Goal: Task Accomplishment & Management: Complete application form

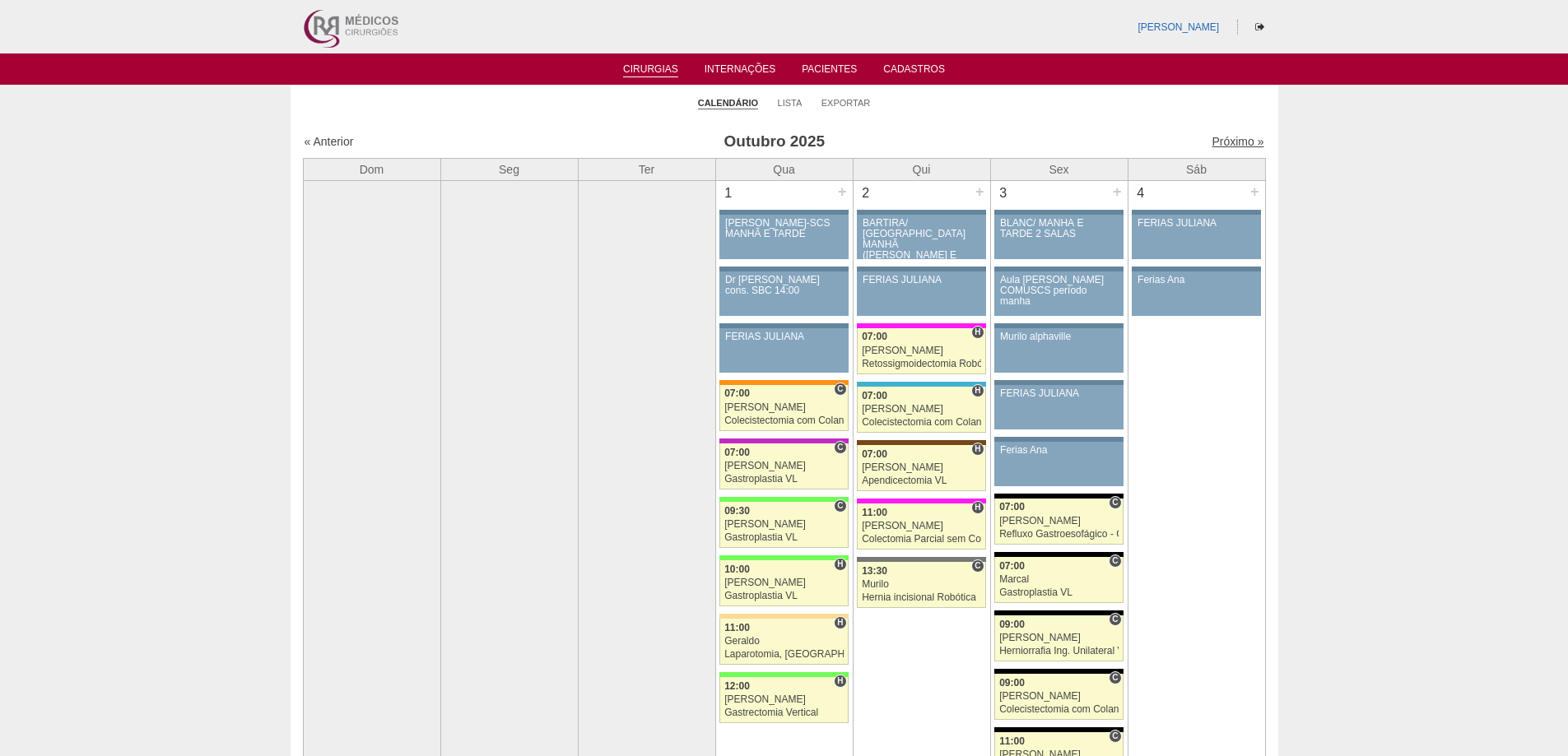
click at [1216, 140] on link "Próximo »" at bounding box center [1237, 141] width 52 height 13
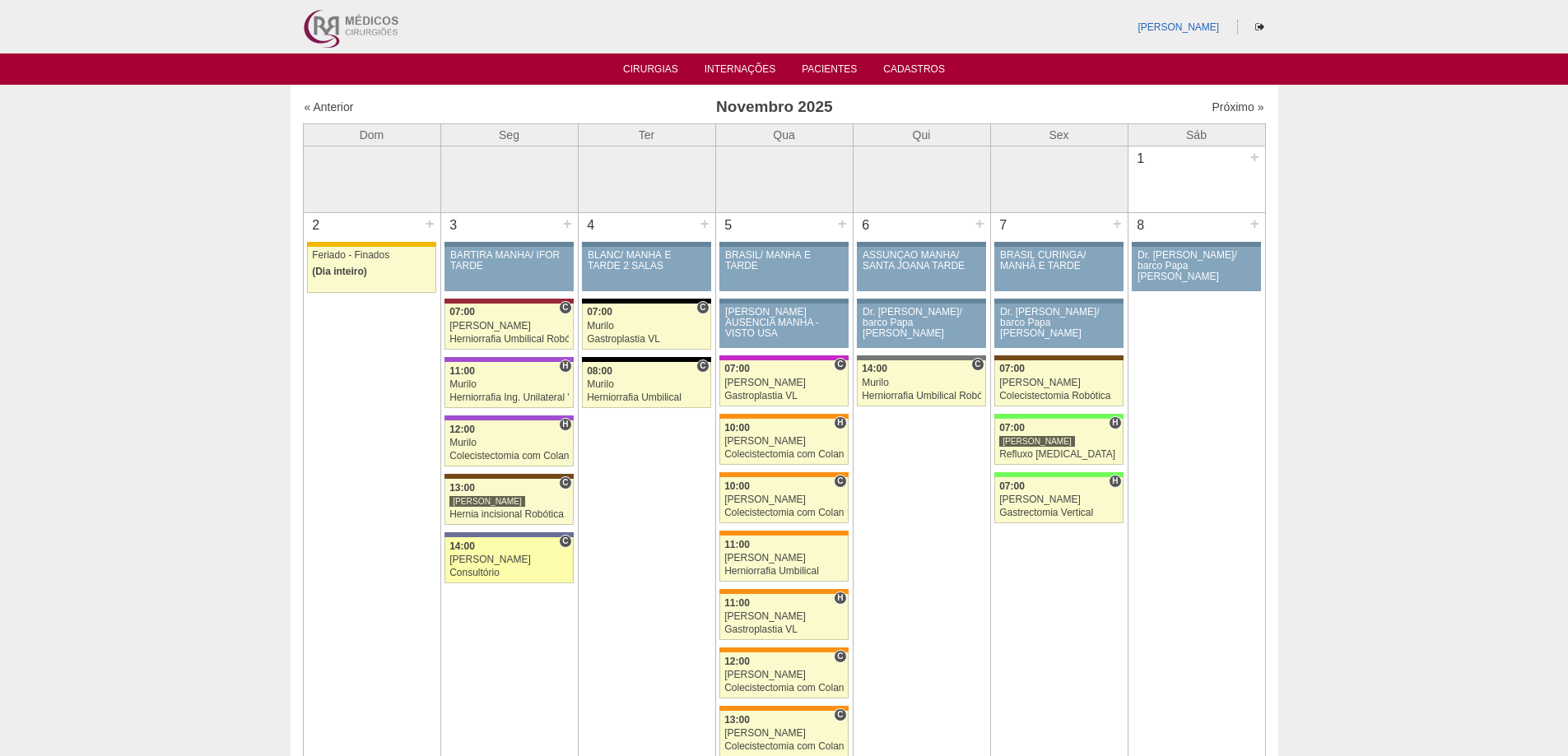
click at [479, 552] on link "89409 Renato Barretto C 14:00 Renato Barretto Consultório Hospital Vila Nova St…" at bounding box center [508, 560] width 128 height 46
click at [337, 98] on div "« Anterior Novembro 2025 Próximo »" at bounding box center [784, 111] width 963 height 26
click at [336, 106] on link "« Anterior" at bounding box center [329, 106] width 49 height 13
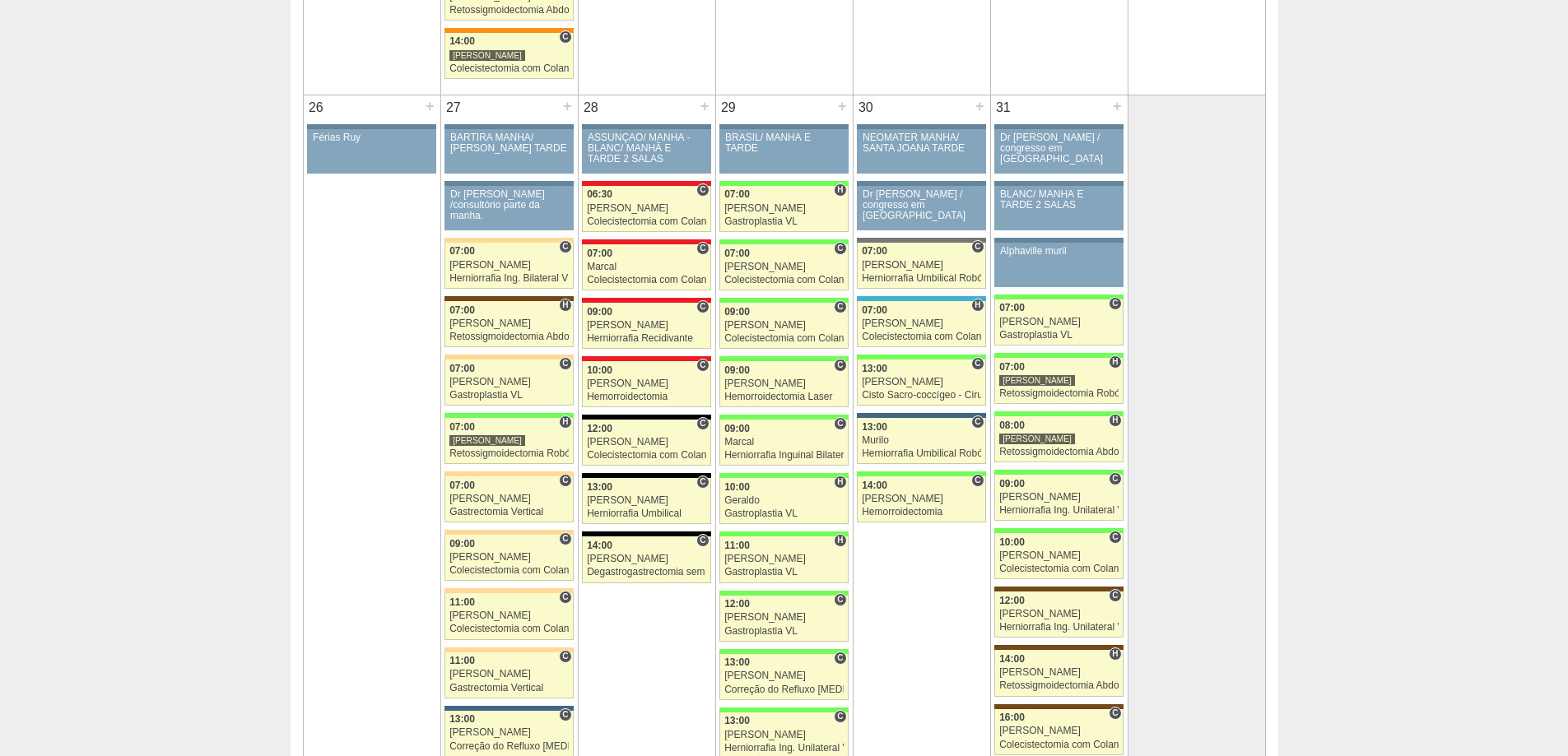
scroll to position [3622, 0]
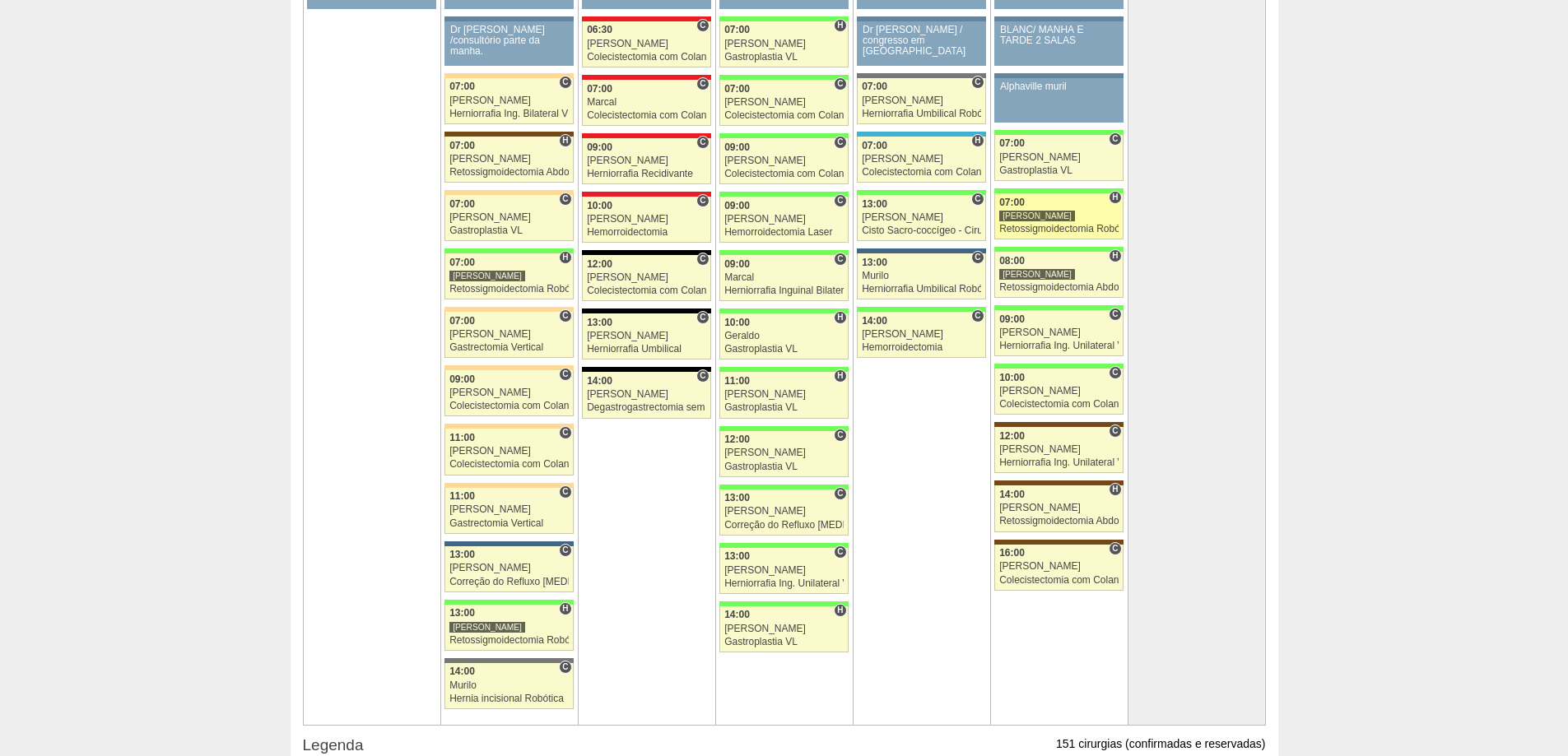
click at [1047, 215] on div "[PERSON_NAME]" at bounding box center [1059, 216] width 119 height 11
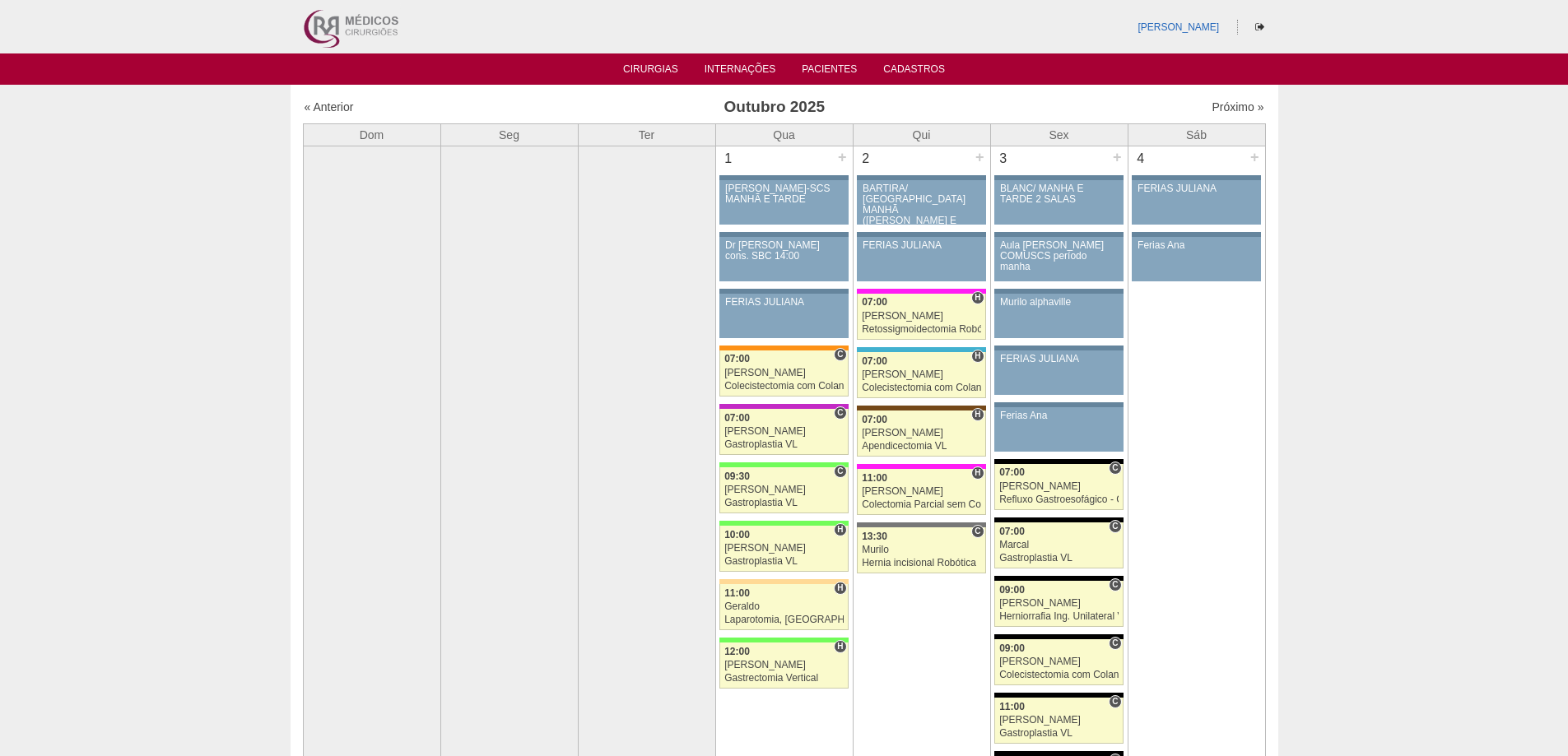
scroll to position [3622, 0]
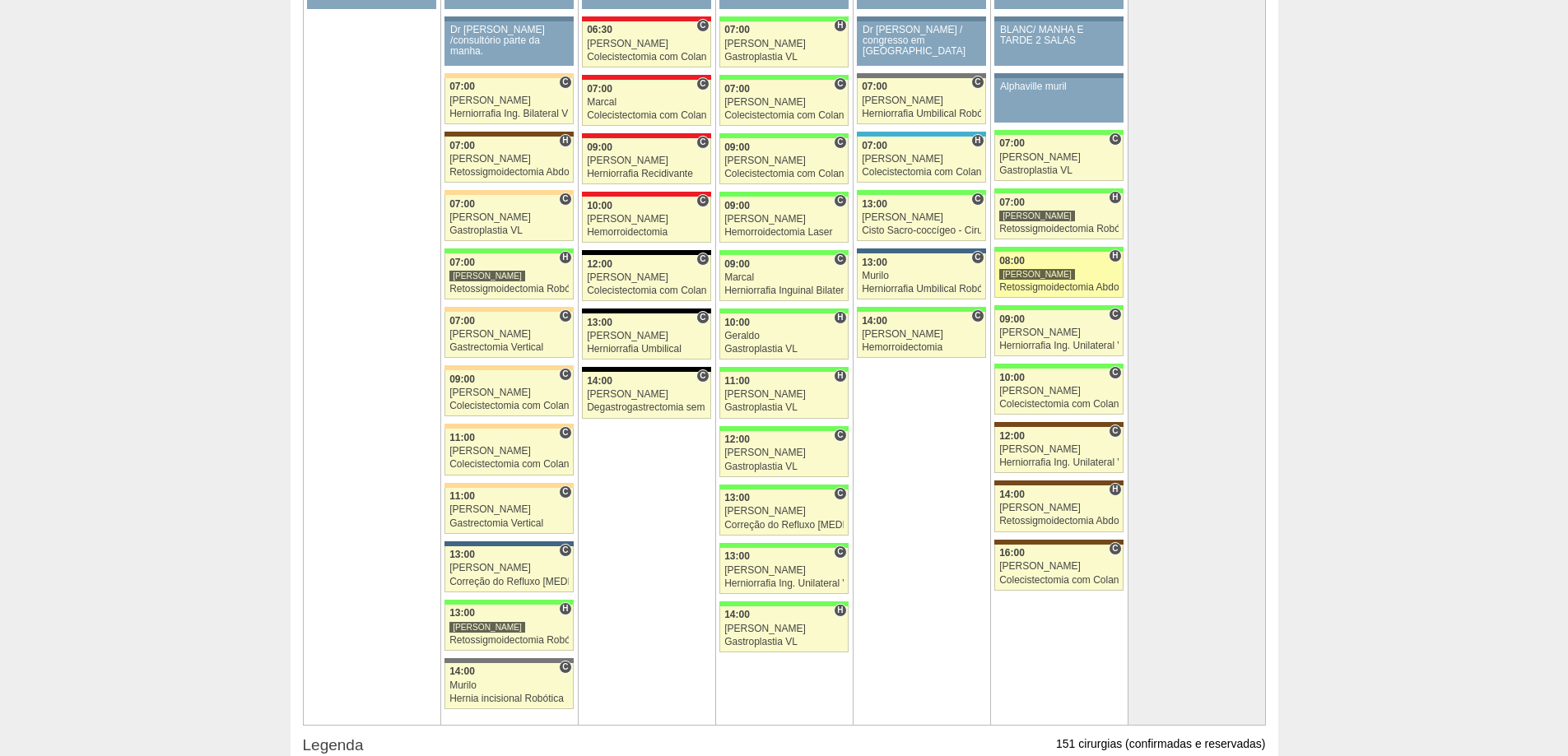
click at [1044, 289] on div "Retossigmoidectomia Abdominal VL" at bounding box center [1059, 288] width 119 height 11
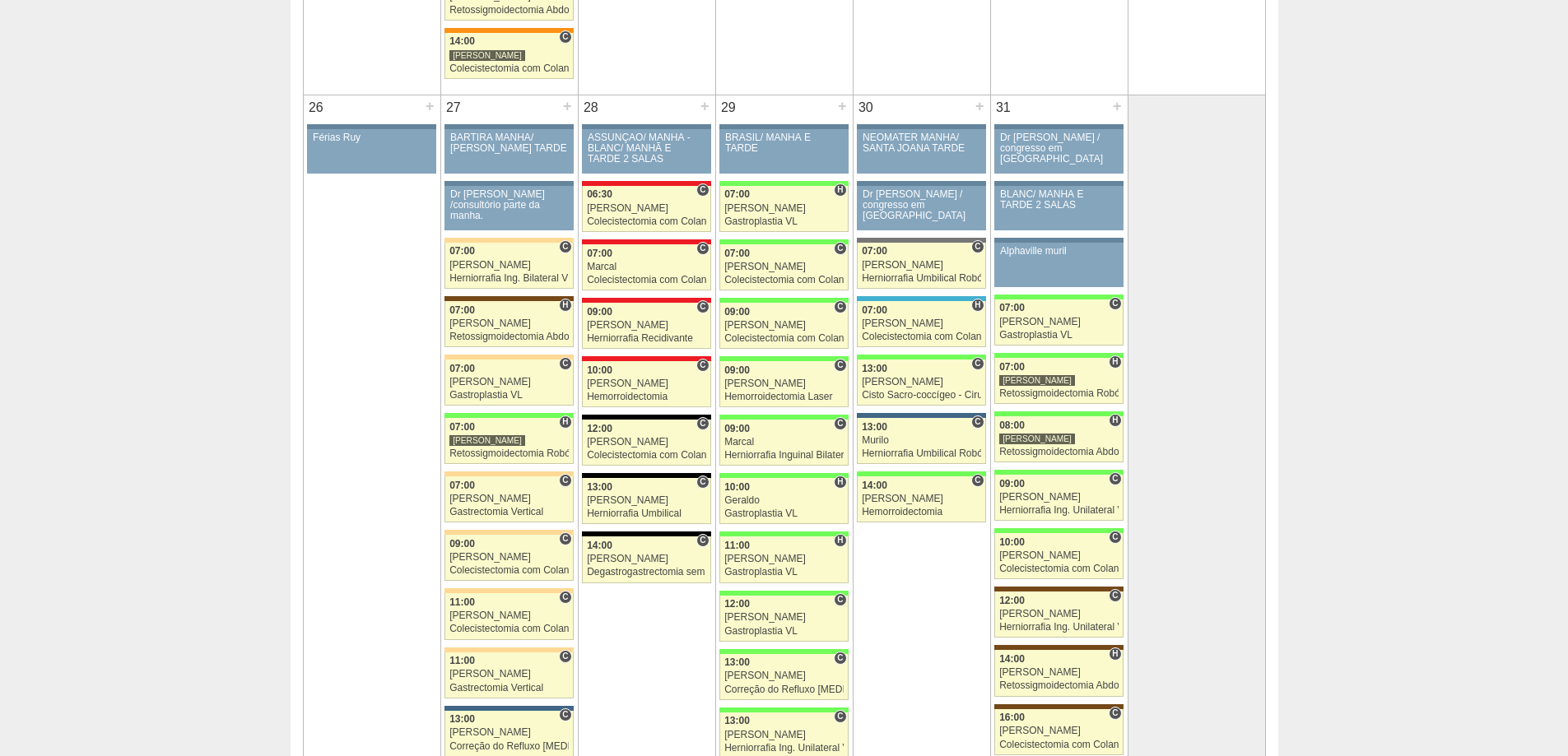
scroll to position [3539, 0]
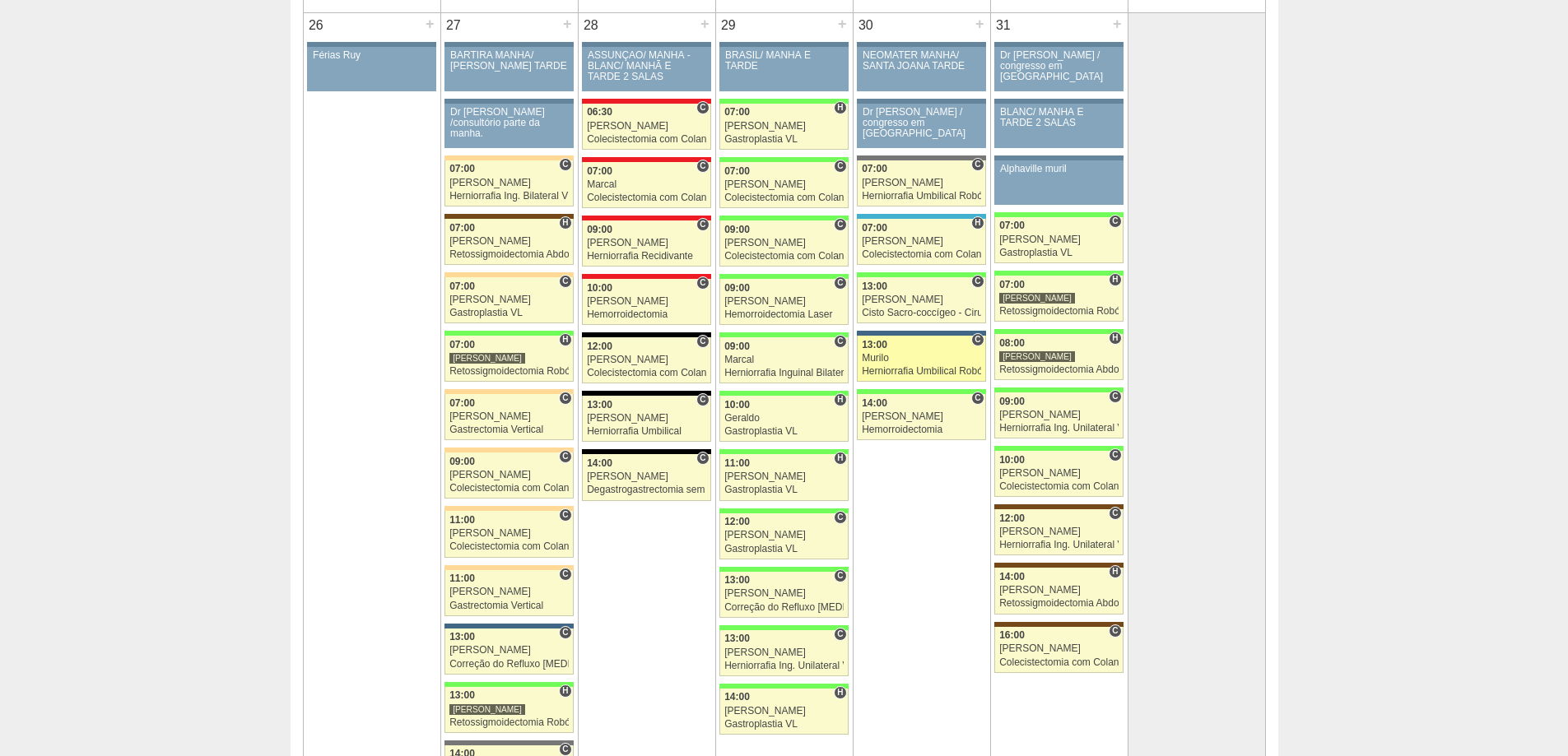
click at [924, 353] on div "Murilo" at bounding box center [921, 358] width 119 height 11
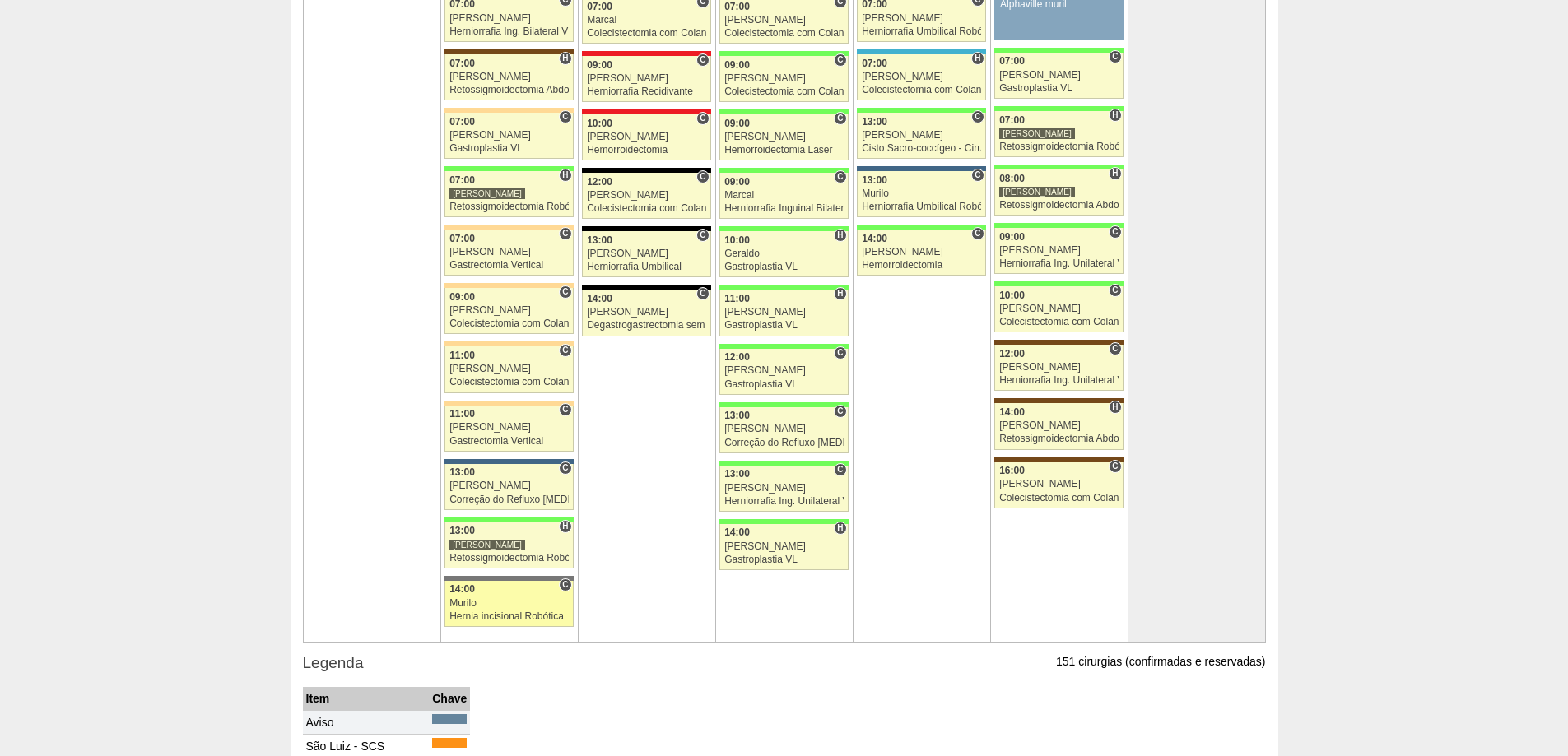
click at [528, 609] on link "88749 Vincit C 14:00 Murilo Hernia incisional Robótica Hospital Santa Catarina …" at bounding box center [508, 604] width 128 height 46
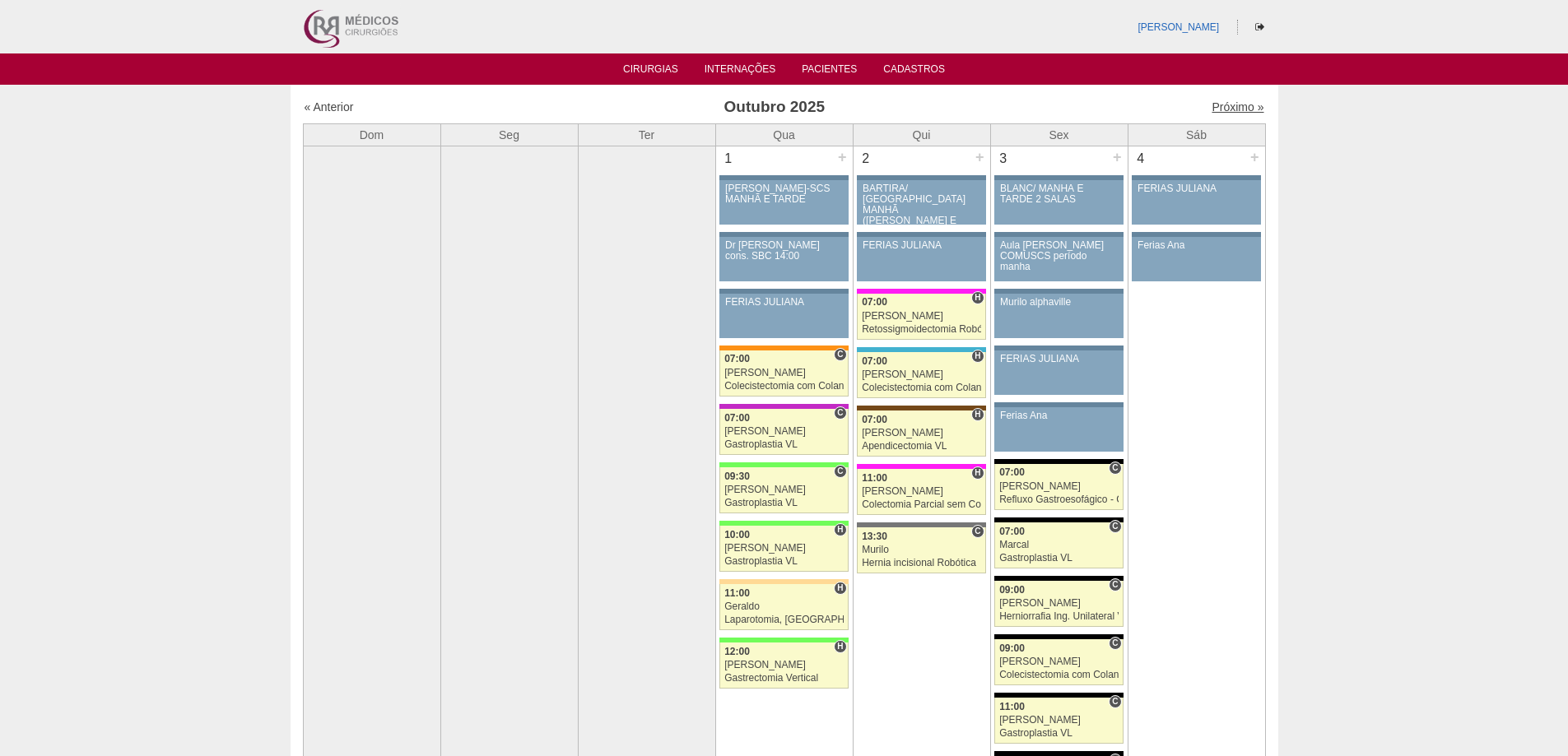
click at [1240, 109] on link "Próximo »" at bounding box center [1237, 106] width 52 height 13
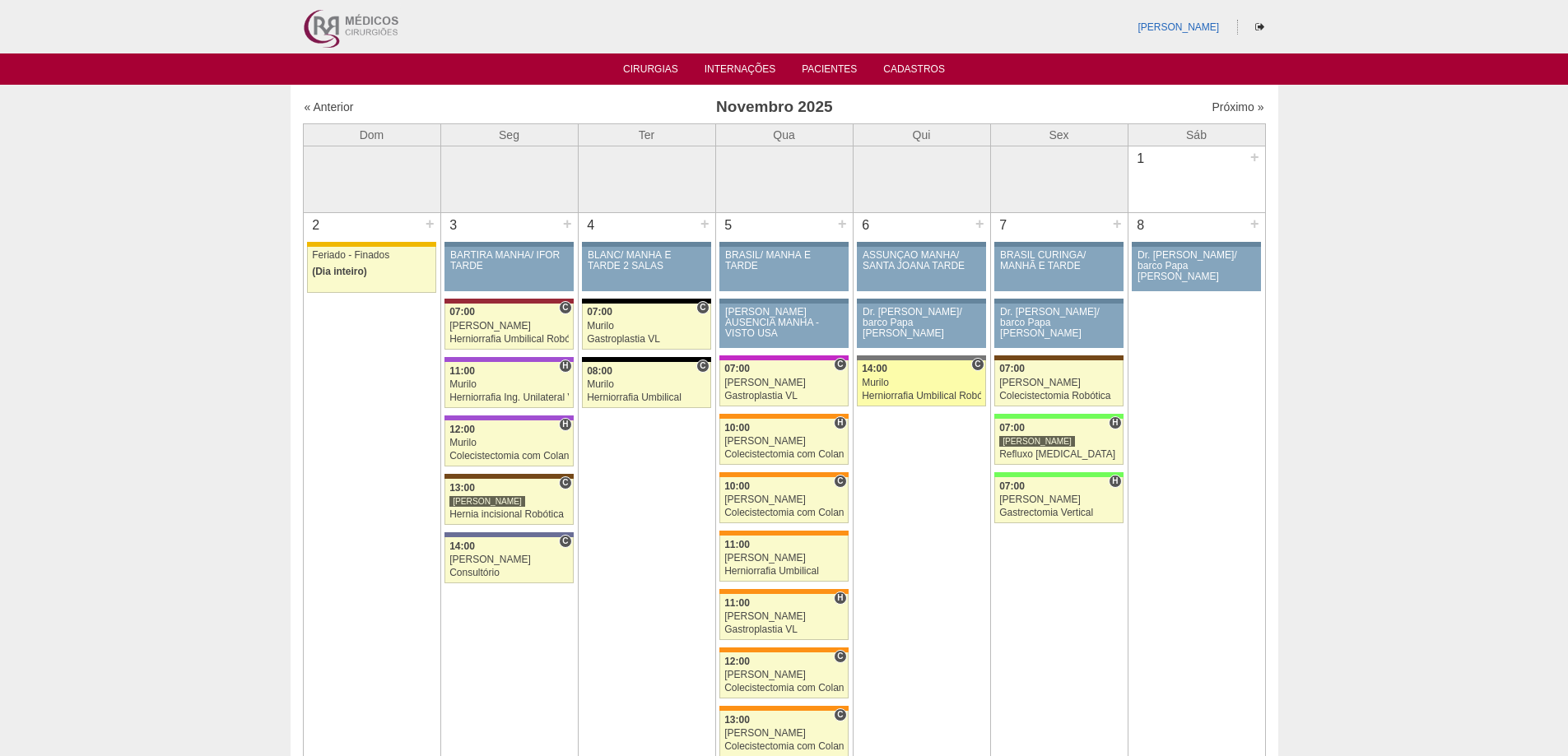
click at [924, 365] on div "14:00" at bounding box center [921, 369] width 119 height 11
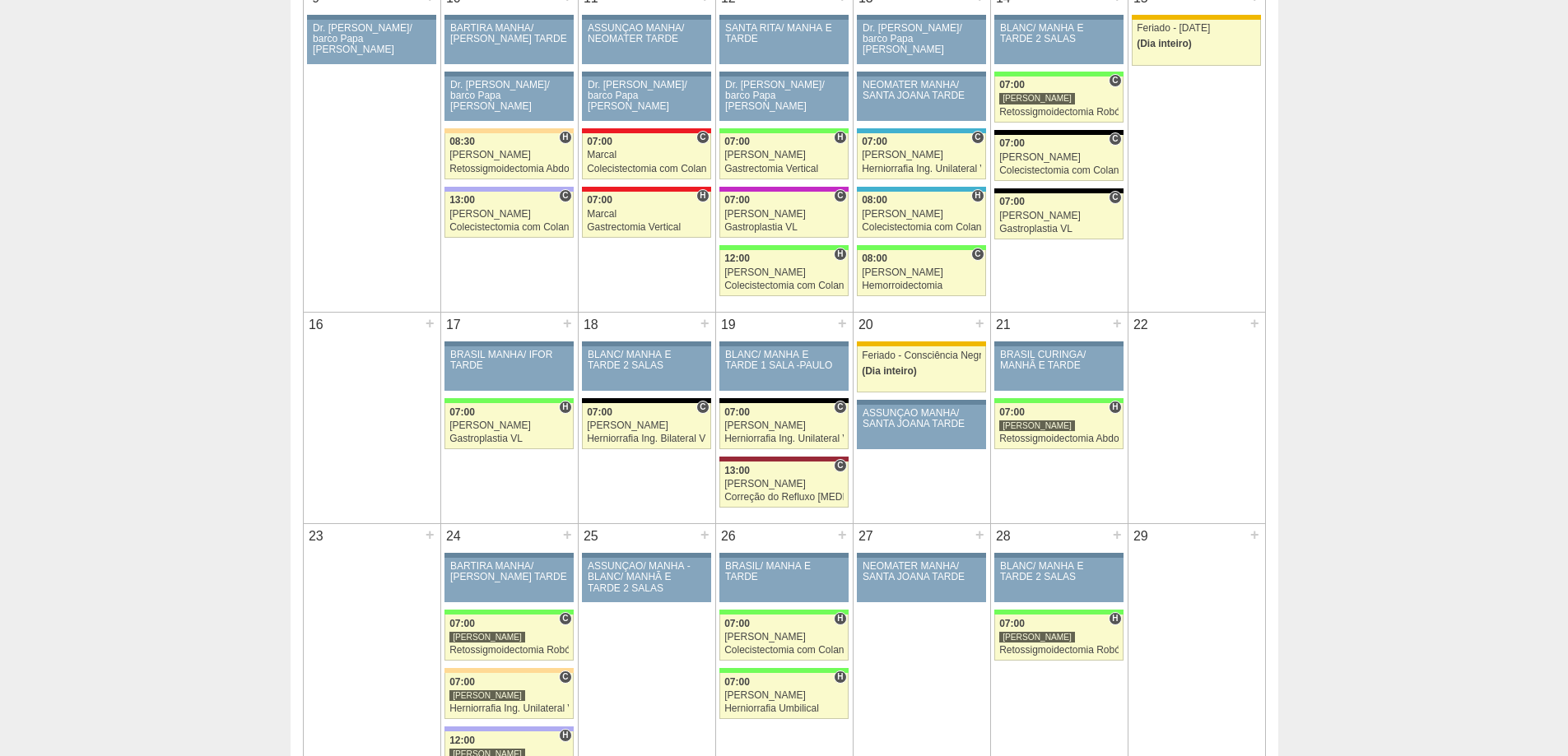
scroll to position [576, 0]
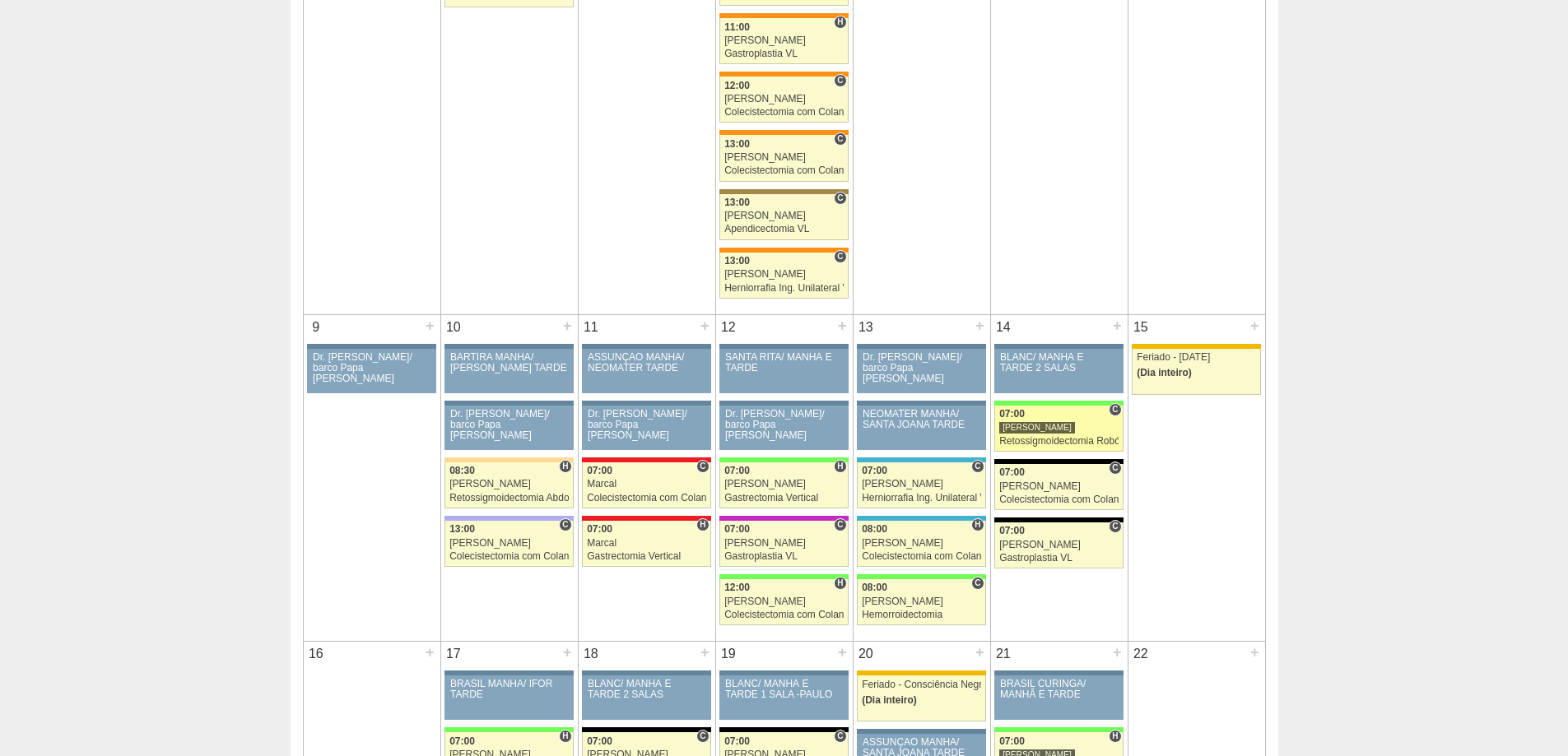
click at [1031, 420] on div "07:00" at bounding box center [1059, 414] width 119 height 11
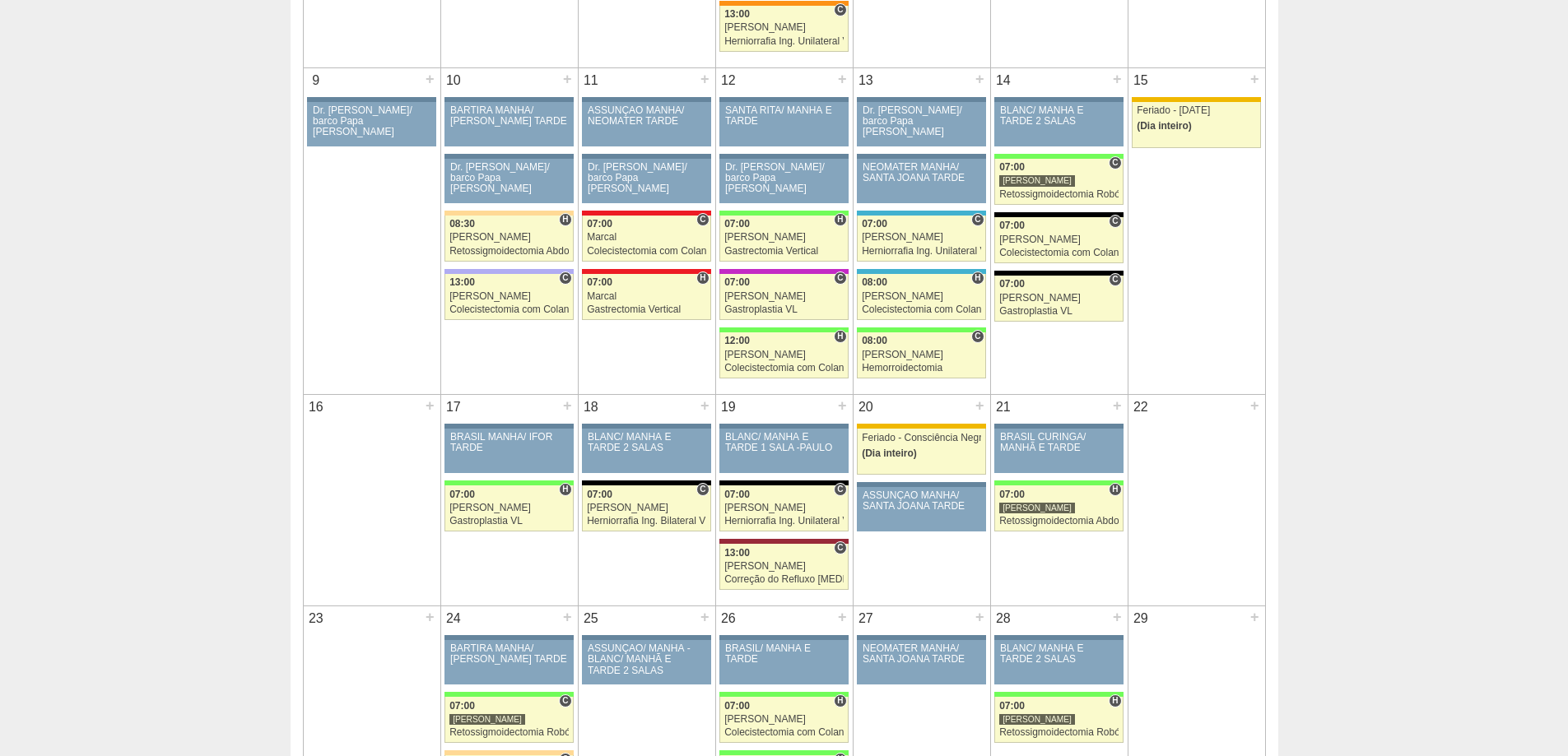
scroll to position [741, 0]
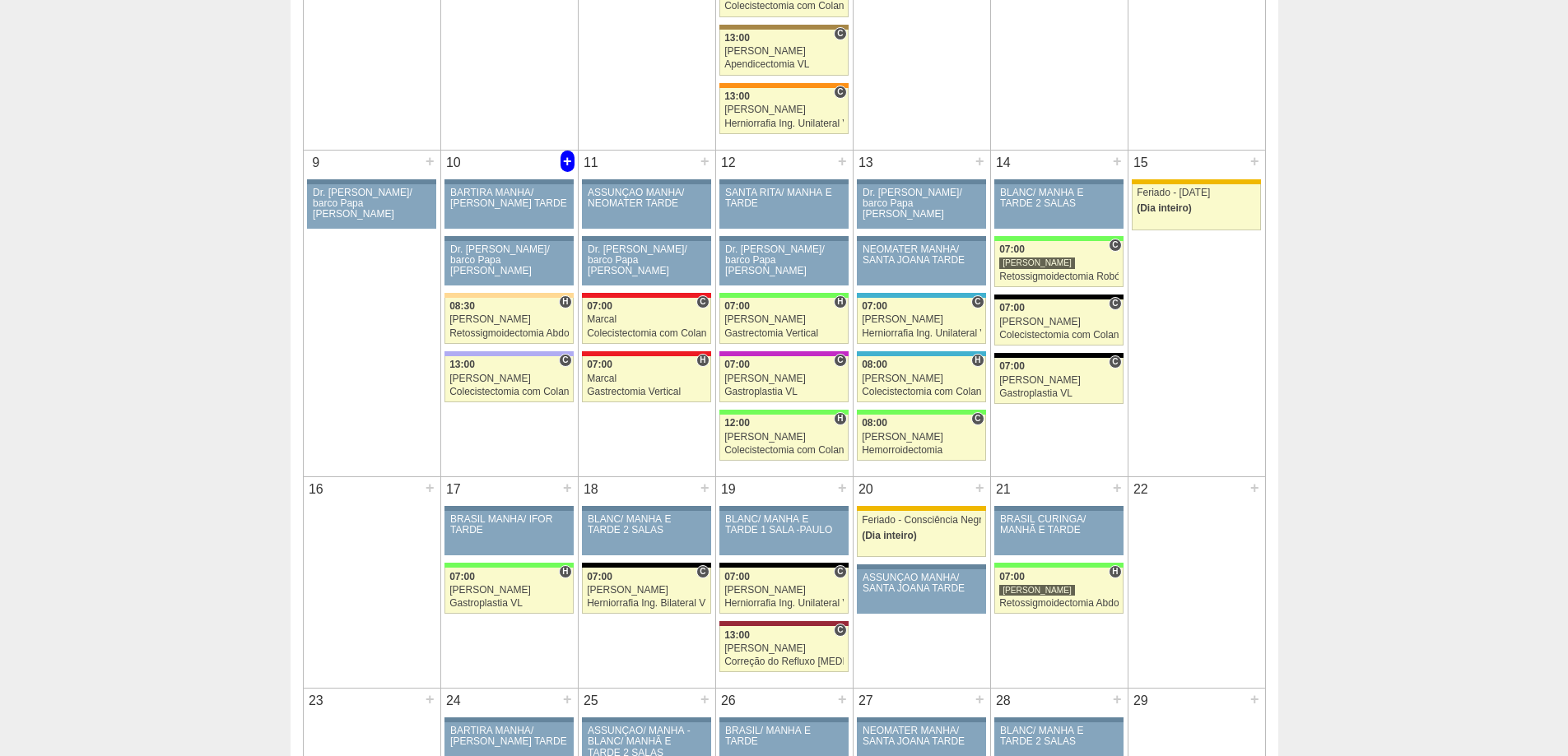
click at [565, 158] on div "+" at bounding box center [567, 162] width 14 height 21
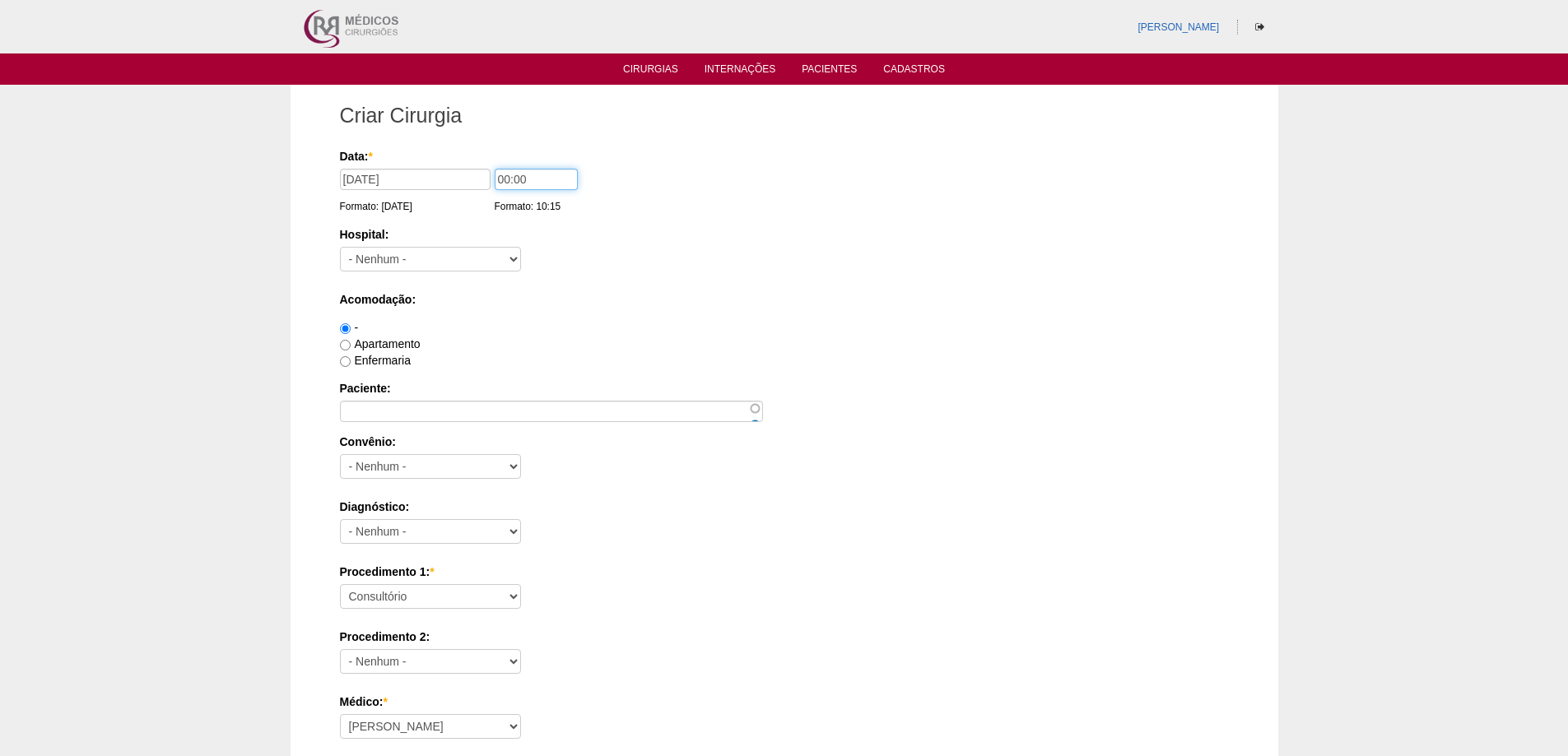
click at [502, 179] on input "00:00" at bounding box center [536, 179] width 83 height 21
type input "13:00"
click at [514, 258] on select "- Nenhum - 9 de Julho Albert Einstein Alvorada América Assunção Bartira Benefic…" at bounding box center [430, 259] width 181 height 25
select select "15"
click at [340, 247] on select "- Nenhum - 9 de Julho Albert Einstein Alvorada América Assunção Bartira Benefic…" at bounding box center [430, 259] width 181 height 25
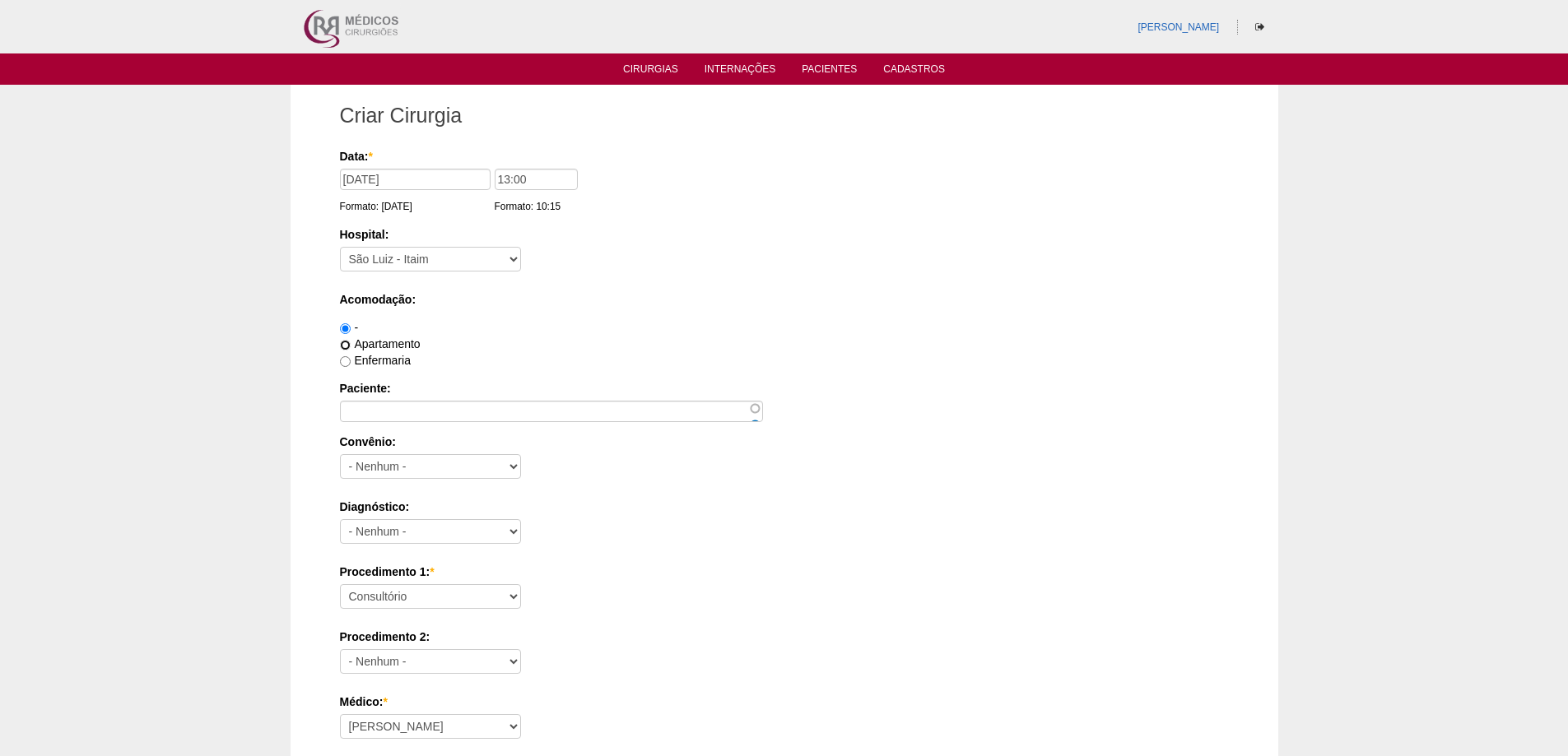
click at [343, 342] on input "Apartamento" at bounding box center [345, 345] width 11 height 11
radio input "true"
click at [463, 414] on input "Paciente:" at bounding box center [551, 412] width 423 height 21
type input "RAFAELA SAMPAIO E MELLO DELLI ZOTTI"
click at [507, 463] on select "- Nenhum - Abet Afresp Allianz Amil Blue Life Caasp Cabesp Caixa de Pensões Car…" at bounding box center [430, 466] width 181 height 25
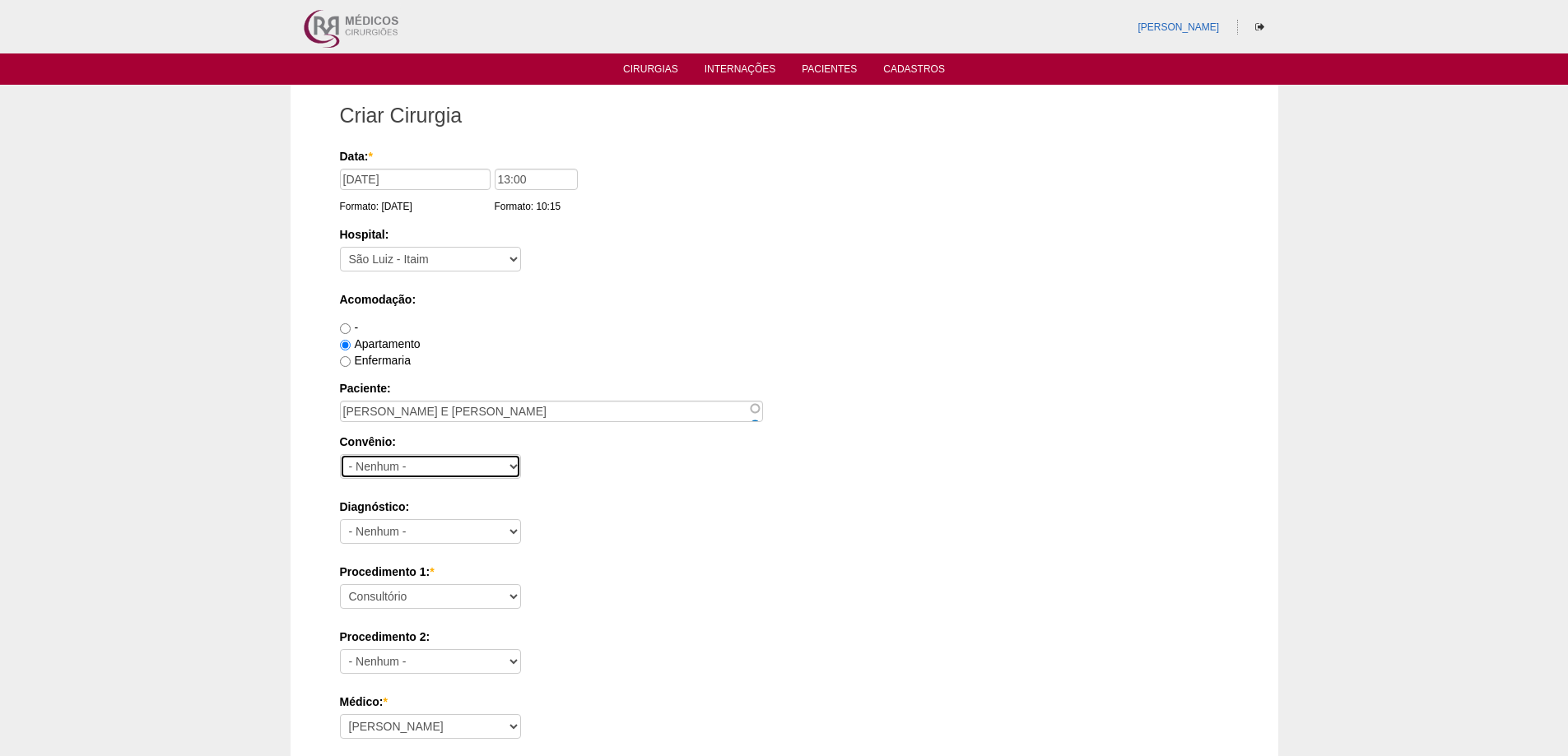
select select "25"
click at [340, 454] on select "- Nenhum - Abet Afresp Allianz Amil Blue Life Caasp Cabesp Caixa de Pensões Car…" at bounding box center [430, 466] width 181 height 25
click at [513, 520] on select "- Nenhum - Abdome Agudo Abscesso Hepático Abscesso Perianal Abscesso Peritoneal…" at bounding box center [430, 532] width 181 height 25
select select "34542"
click at [340, 520] on select "- Nenhum - Abdome Agudo Abscesso Hepático Abscesso Perianal Abscesso Peritoneal…" at bounding box center [430, 532] width 181 height 25
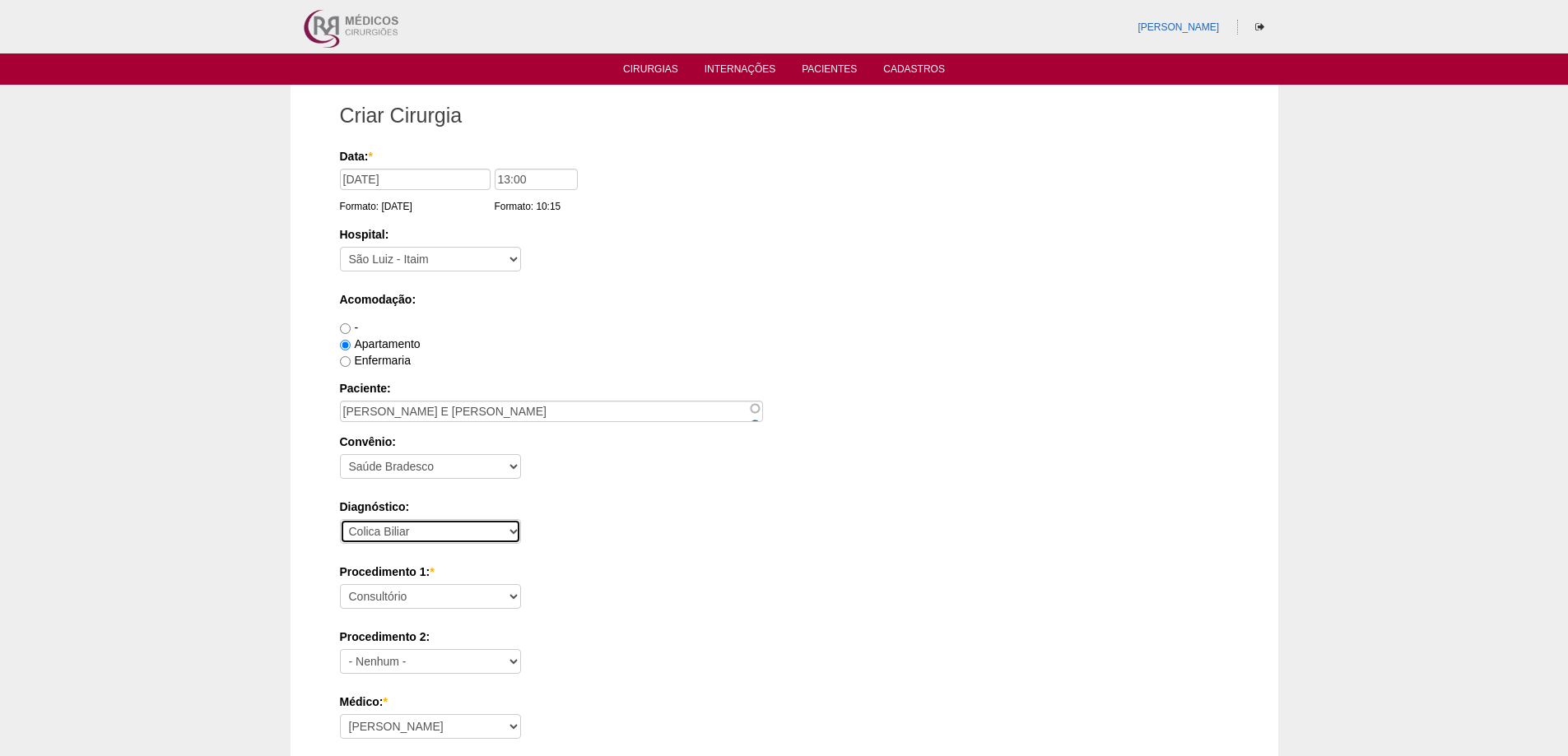
scroll to position [164, 0]
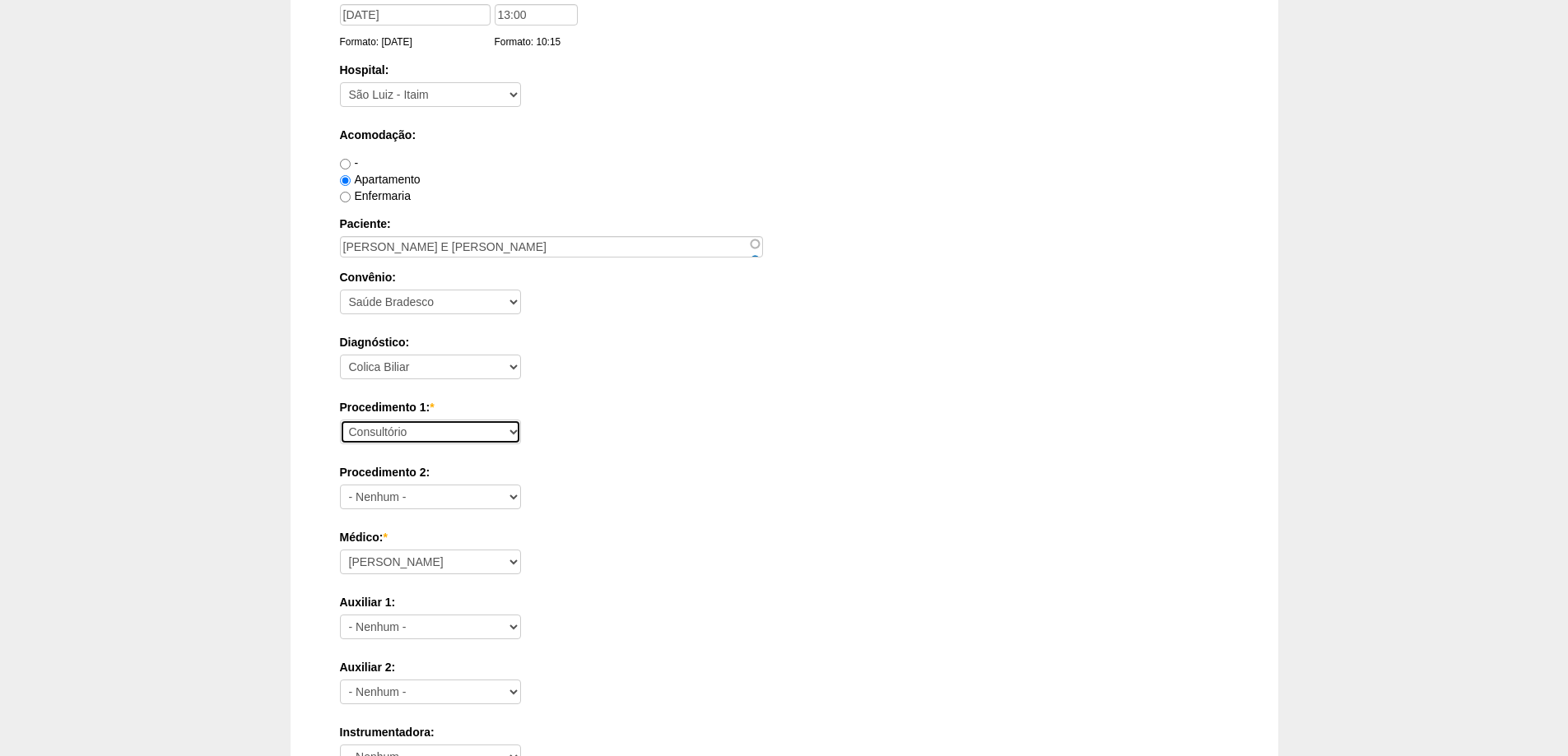
click at [507, 432] on select "Consultório Abscesso Hepático - Drenagem Abscesso perianal Amputação Abdômino P…" at bounding box center [430, 432] width 181 height 25
select select "3735"
click at [340, 420] on select "Consultório Abscesso Hepático - Drenagem Abscesso perianal Amputação Abdômino P…" at bounding box center [430, 432] width 181 height 25
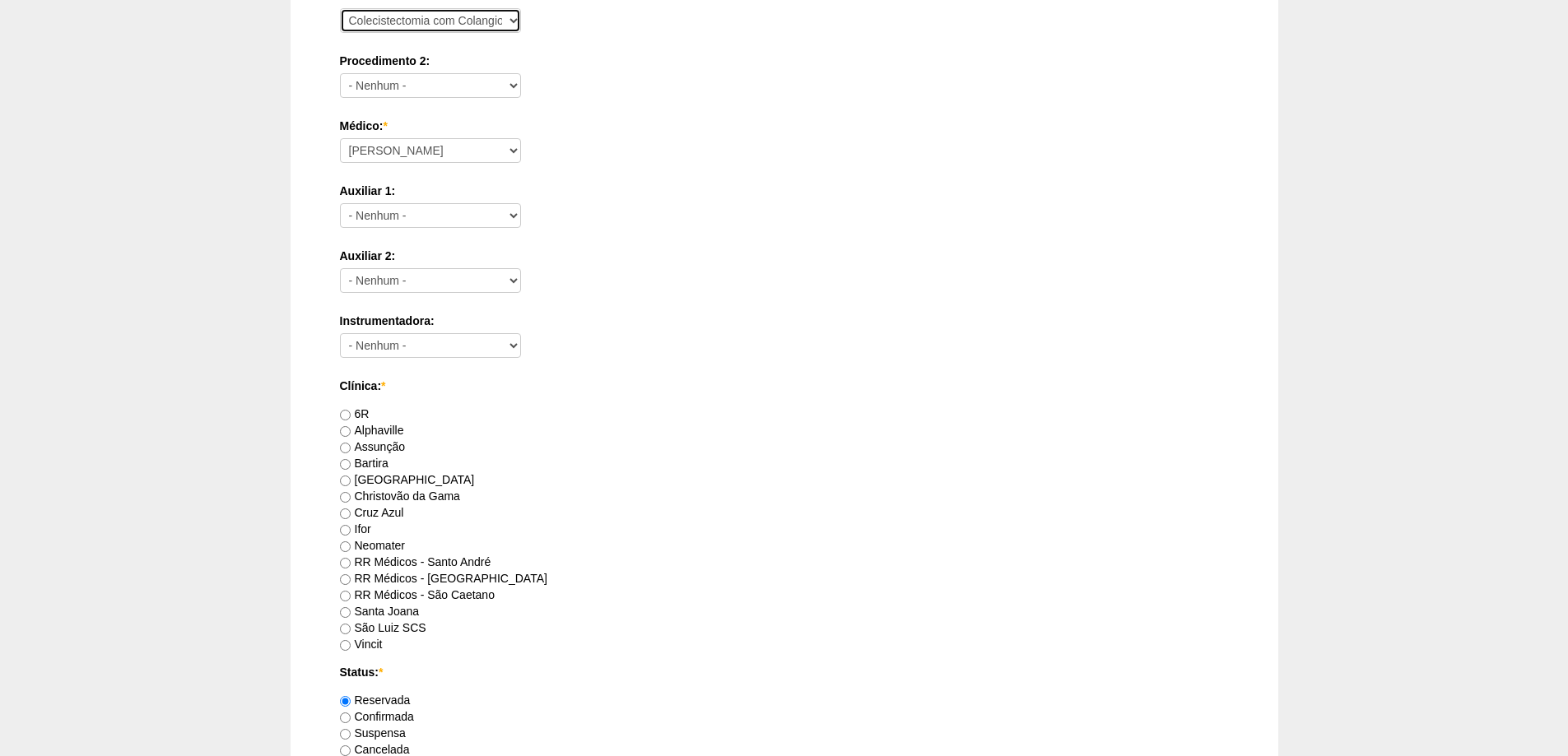
scroll to position [741, 0]
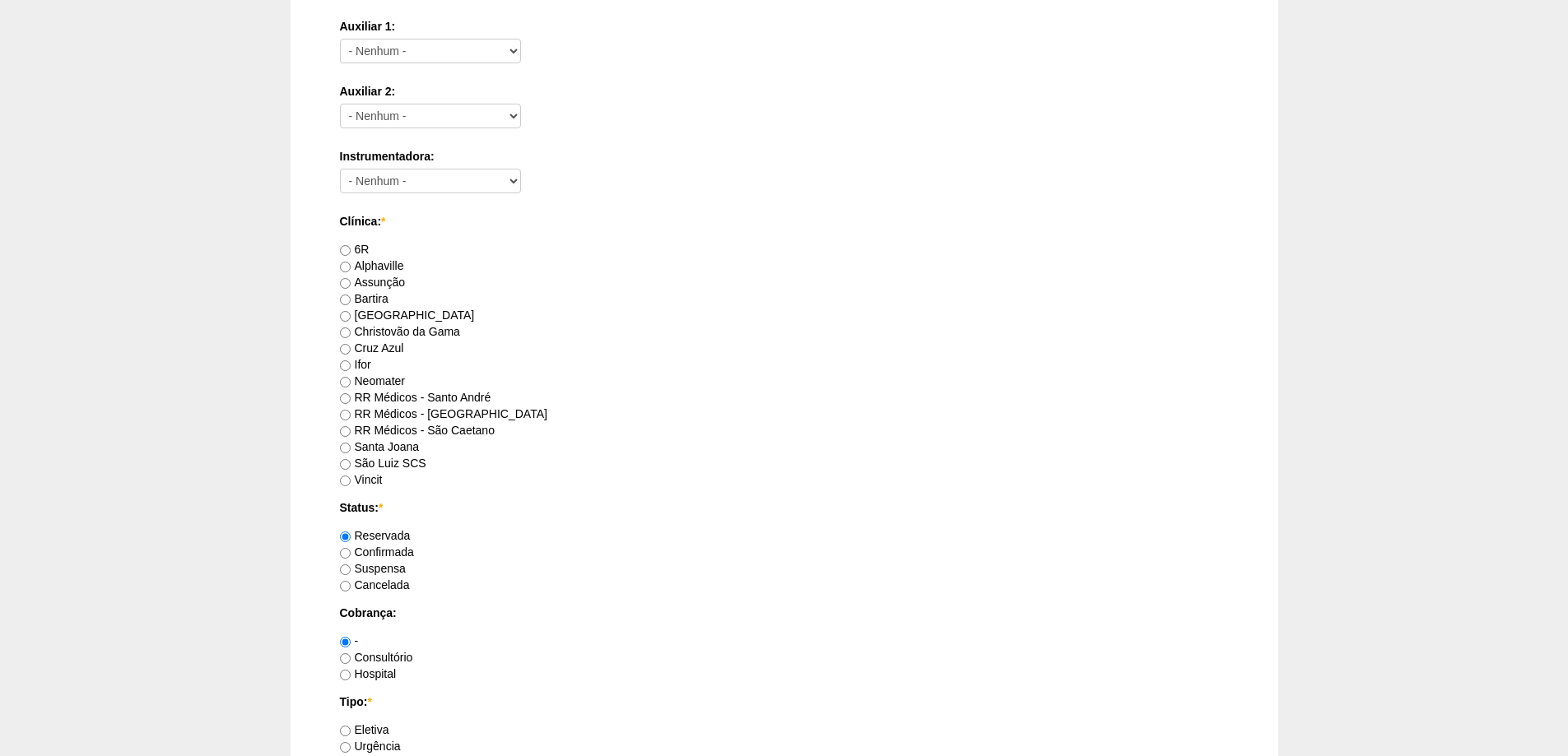
click at [372, 476] on label "Vincit" at bounding box center [361, 479] width 43 height 13
click at [350, 476] on input "Vincit" at bounding box center [345, 481] width 11 height 11
radio input "true"
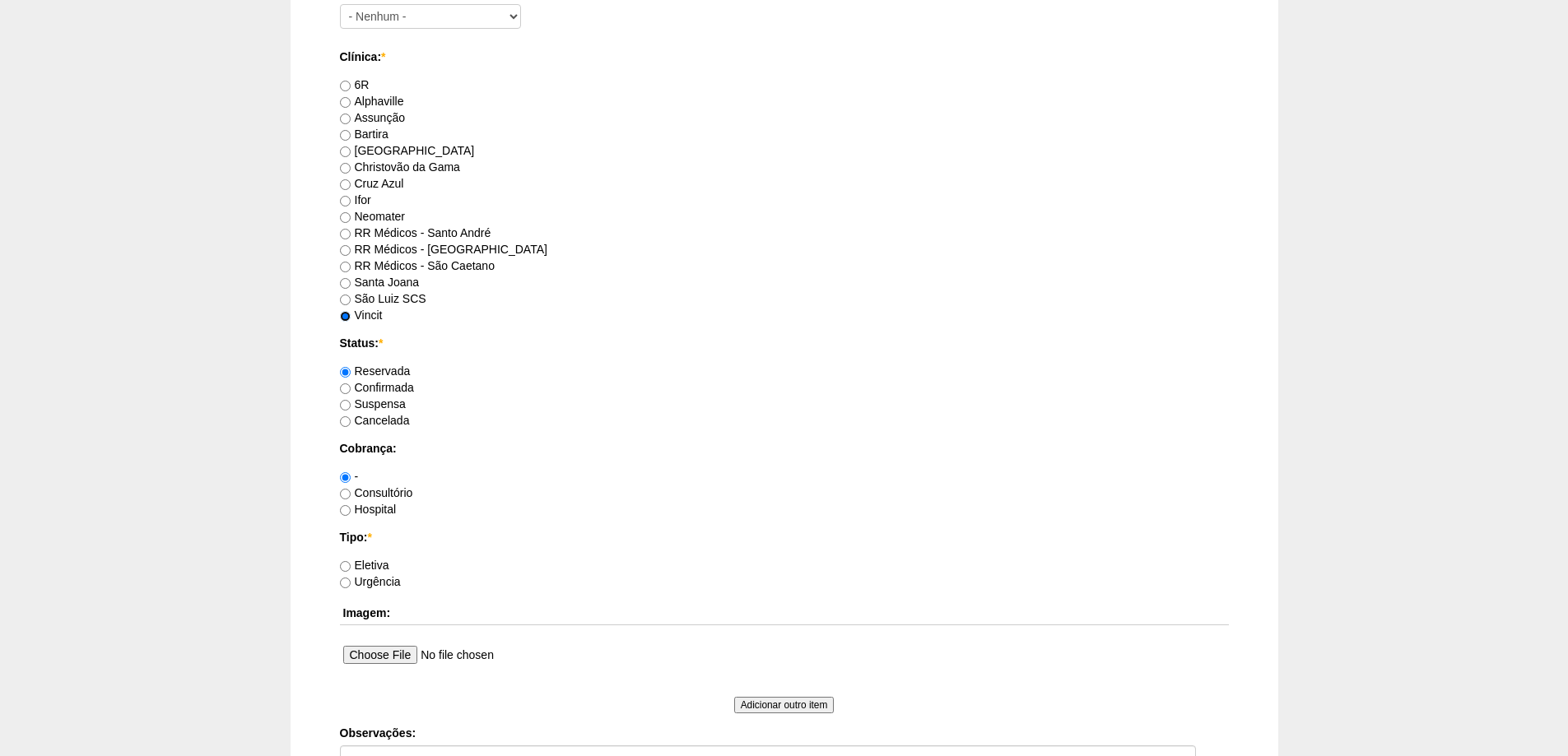
scroll to position [1070, 0]
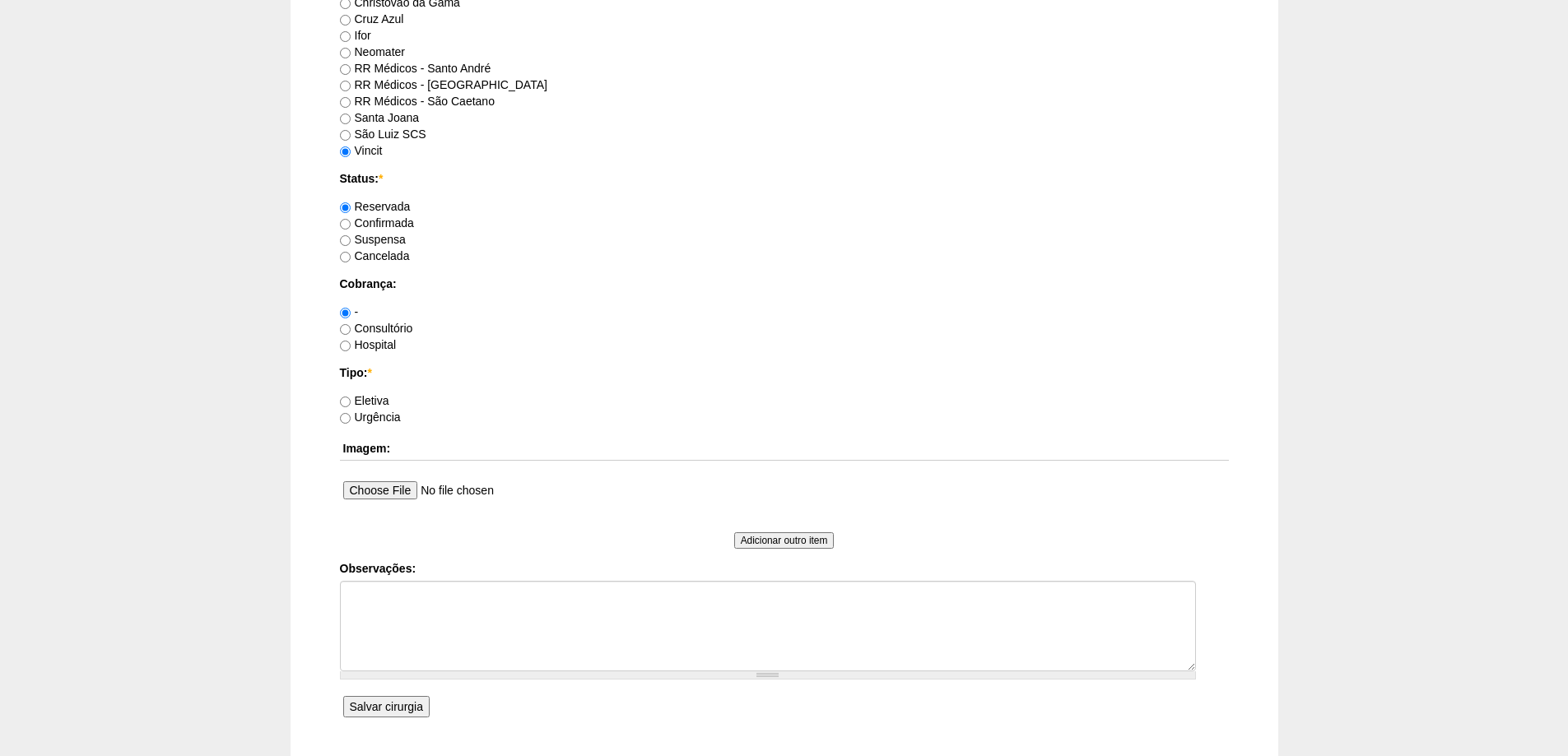
click at [365, 402] on label "Eletiva" at bounding box center [364, 400] width 49 height 13
click at [350, 402] on input "Eletiva" at bounding box center [345, 402] width 11 height 11
radio input "true"
click at [382, 706] on input "Salvar cirurgia" at bounding box center [386, 707] width 86 height 21
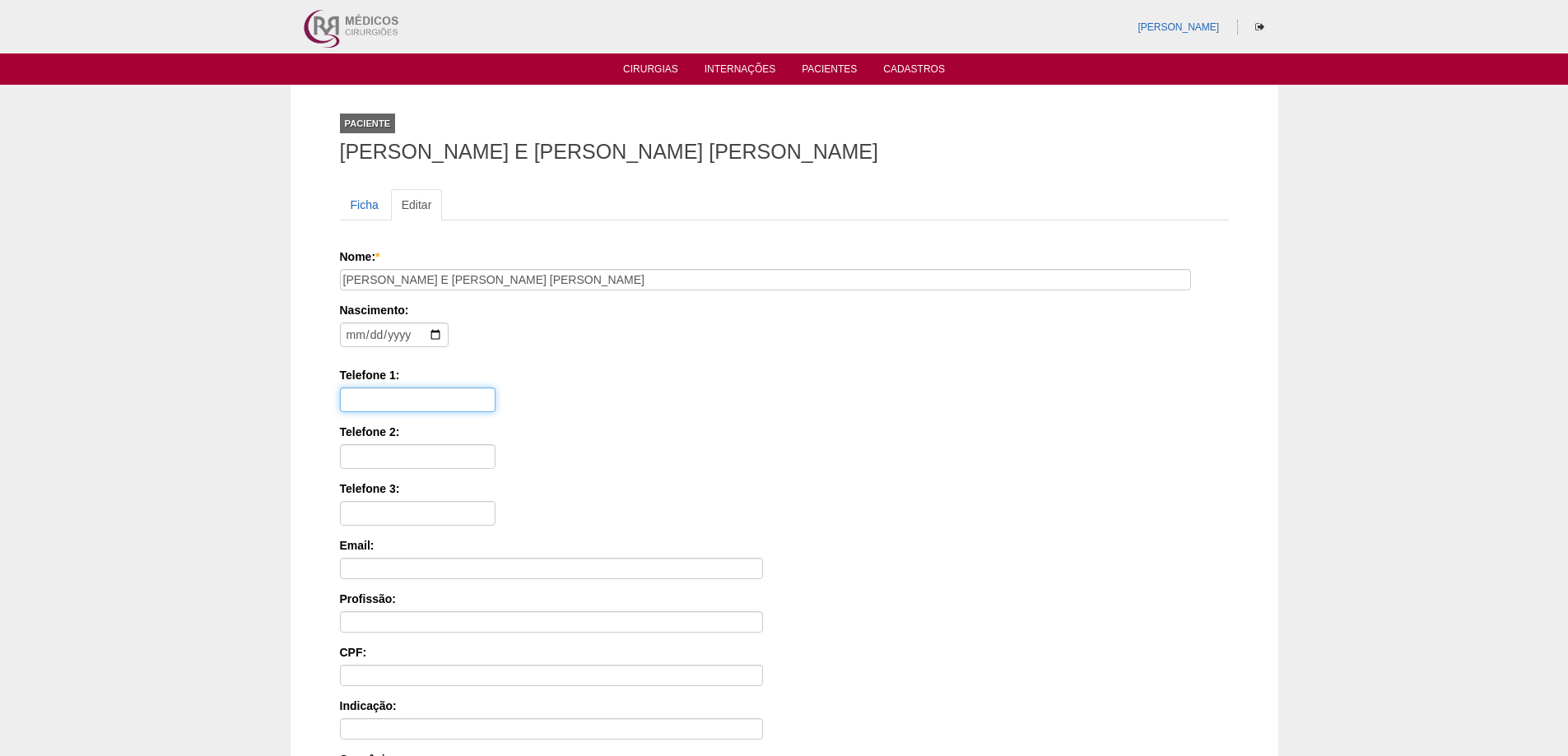
click at [414, 396] on input "Telefone 1:" at bounding box center [417, 400] width 155 height 25
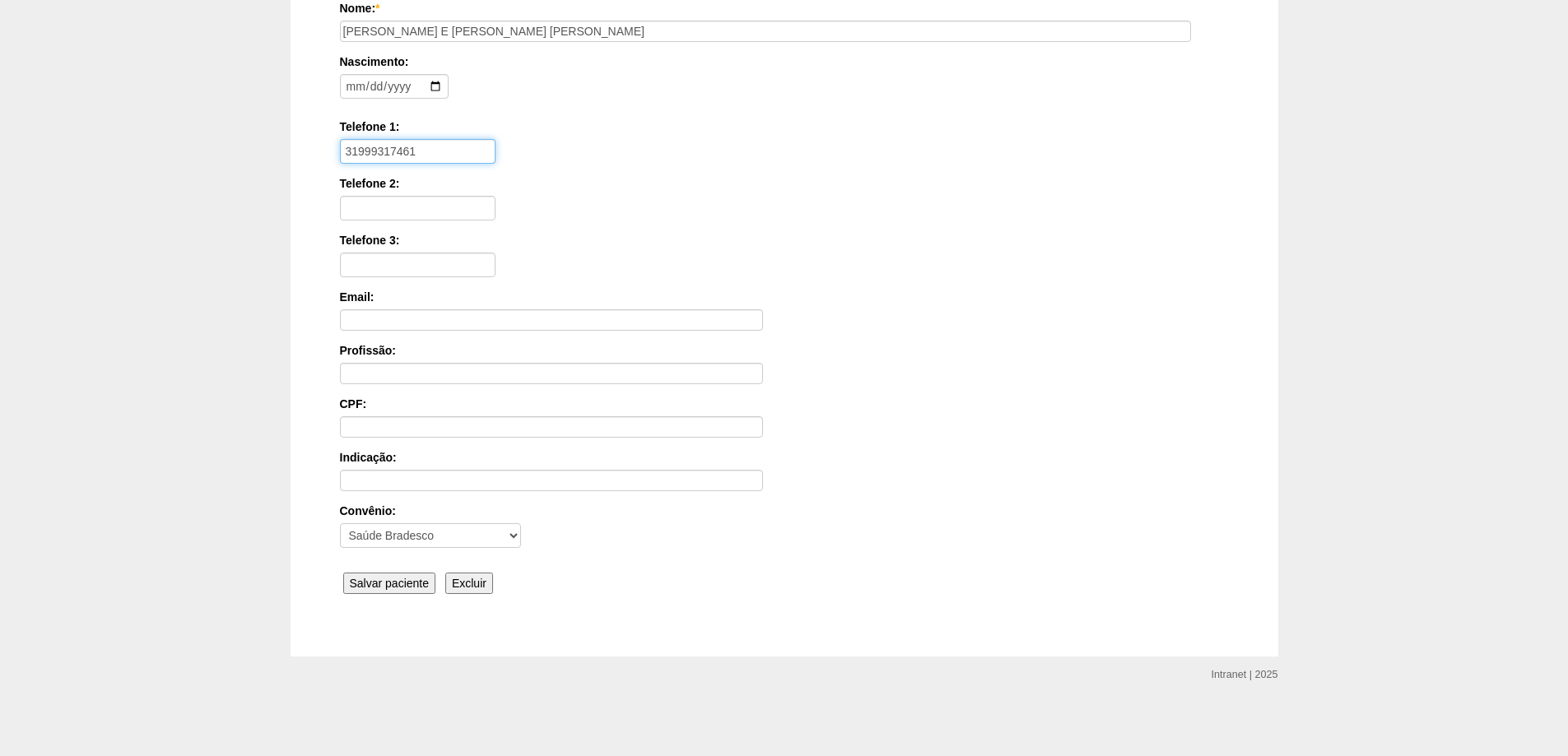
type input "31999317461"
click at [389, 581] on input "Salvar paciente" at bounding box center [390, 583] width 93 height 21
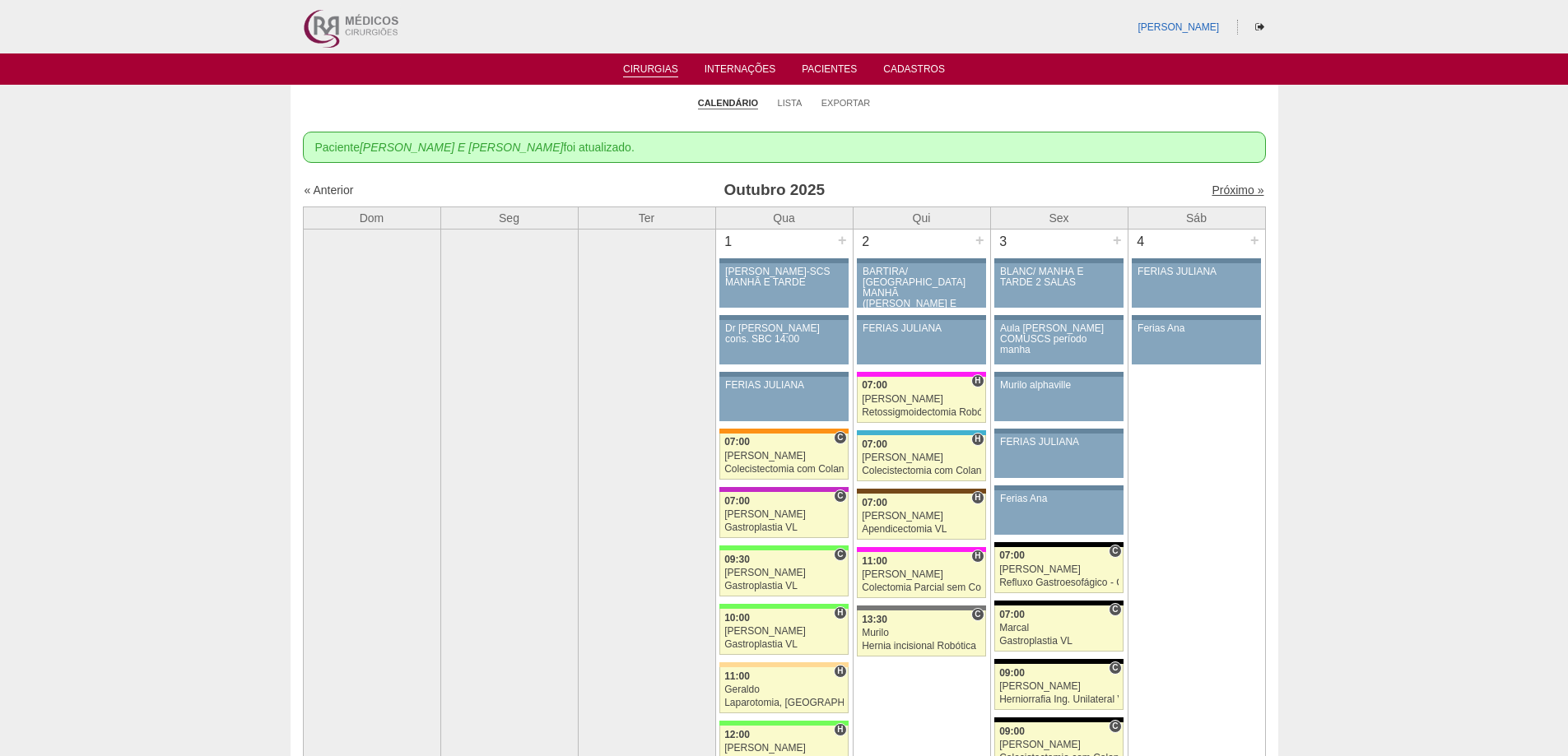
click at [1230, 193] on link "Próximo »" at bounding box center [1237, 190] width 52 height 13
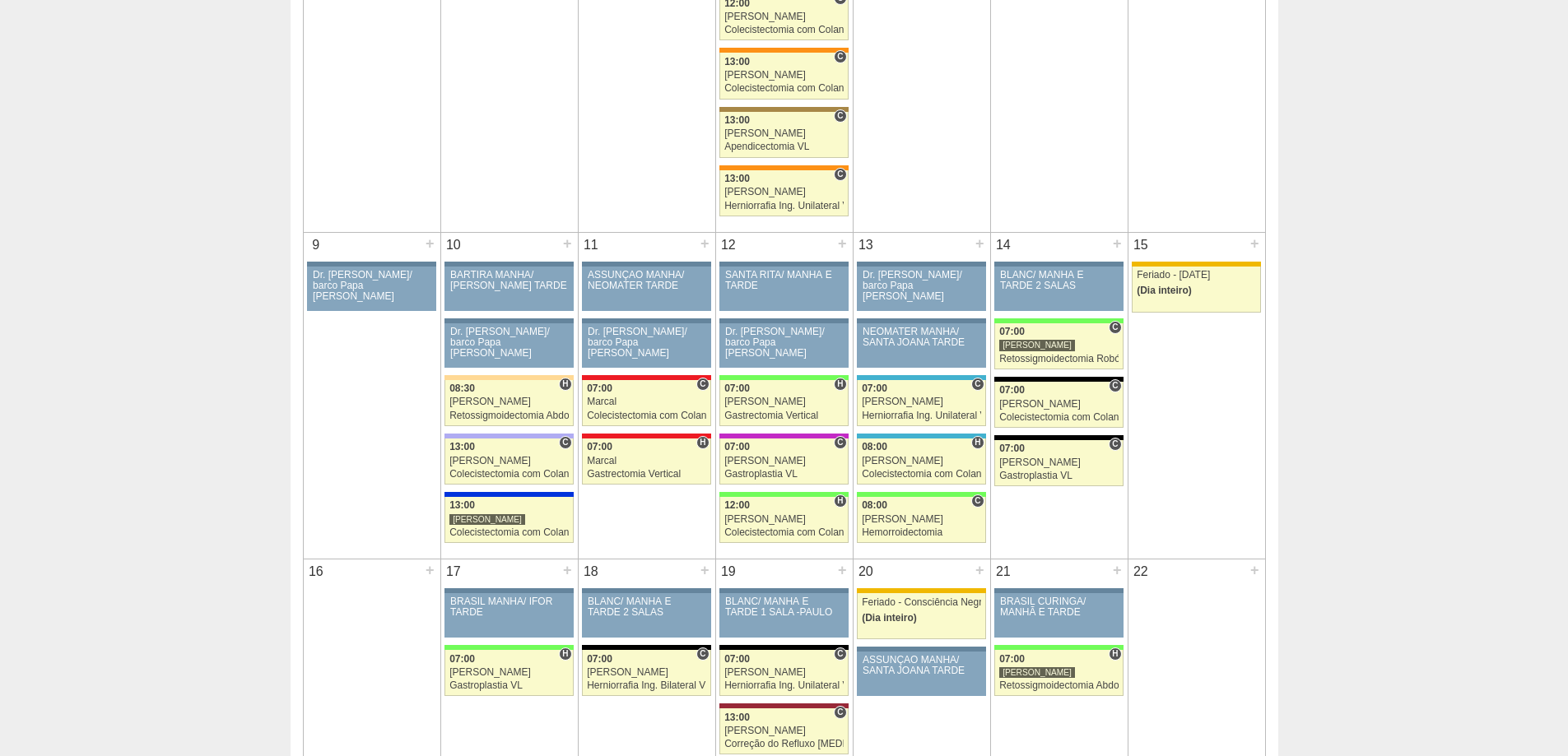
scroll to position [741, 0]
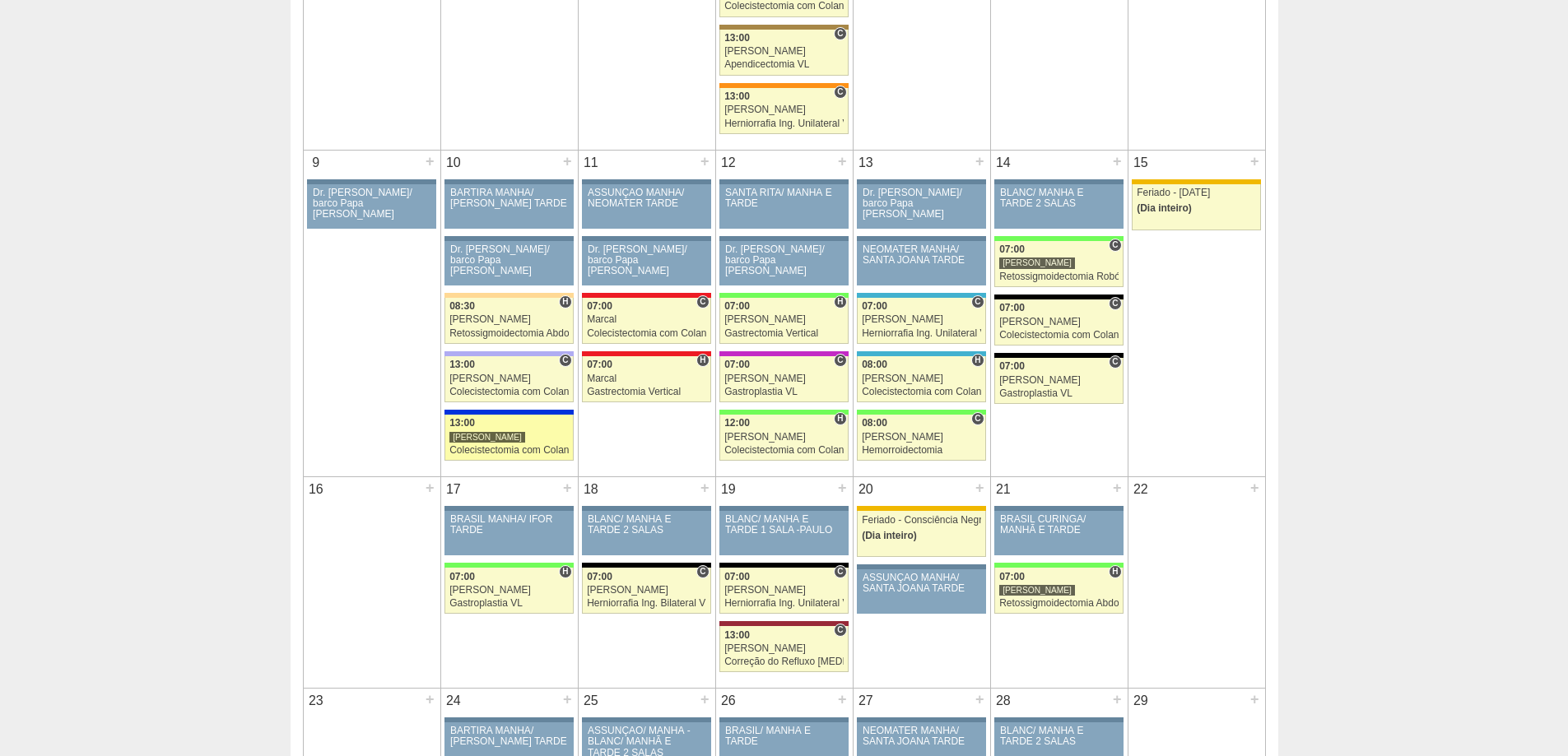
click at [500, 443] on div "[PERSON_NAME]" at bounding box center [509, 437] width 119 height 11
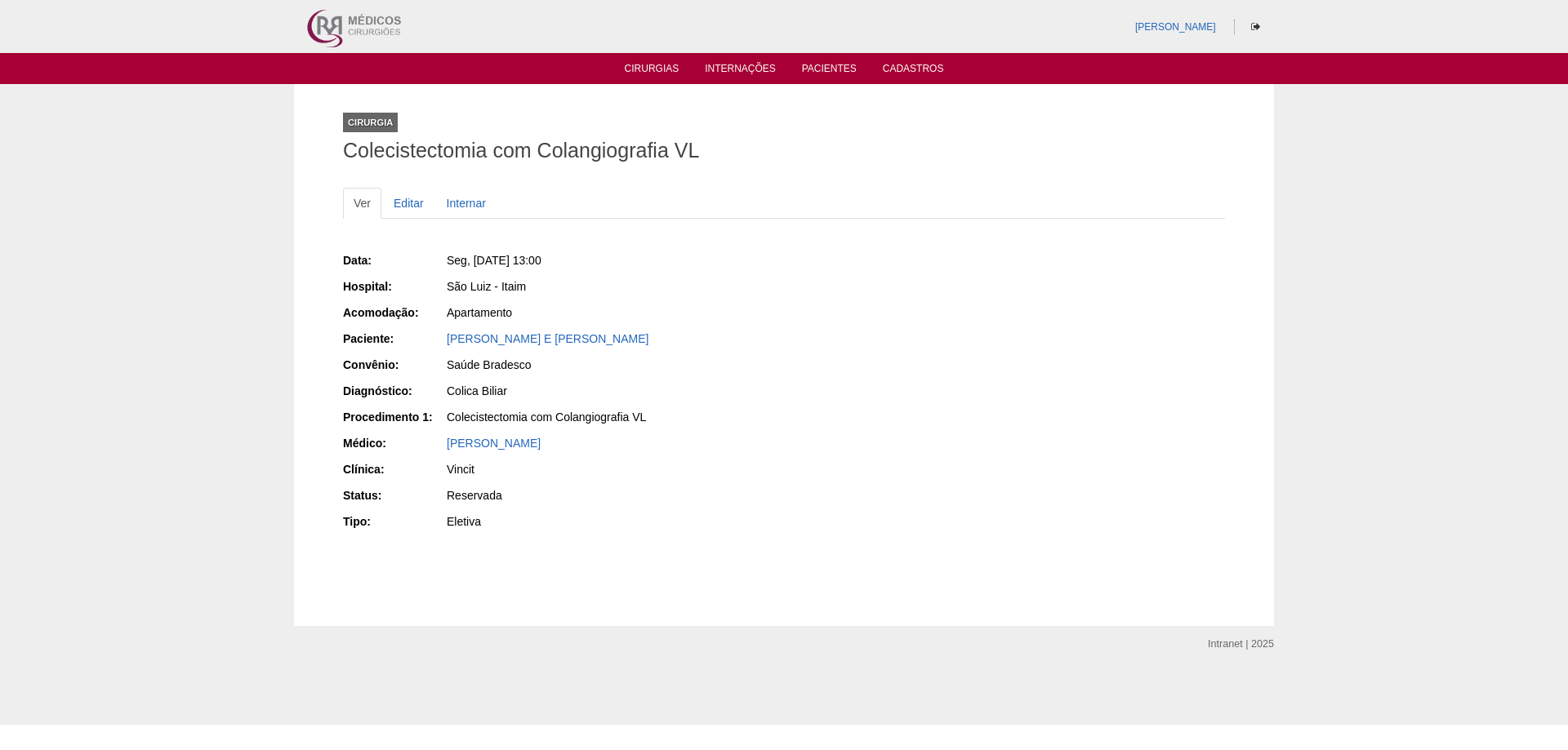
click at [648, 59] on ul "Cirurgias Internações Pacientes Cadastros" at bounding box center [784, 69] width 1568 height 31
click at [647, 64] on link "Cirurgias" at bounding box center [652, 70] width 55 height 14
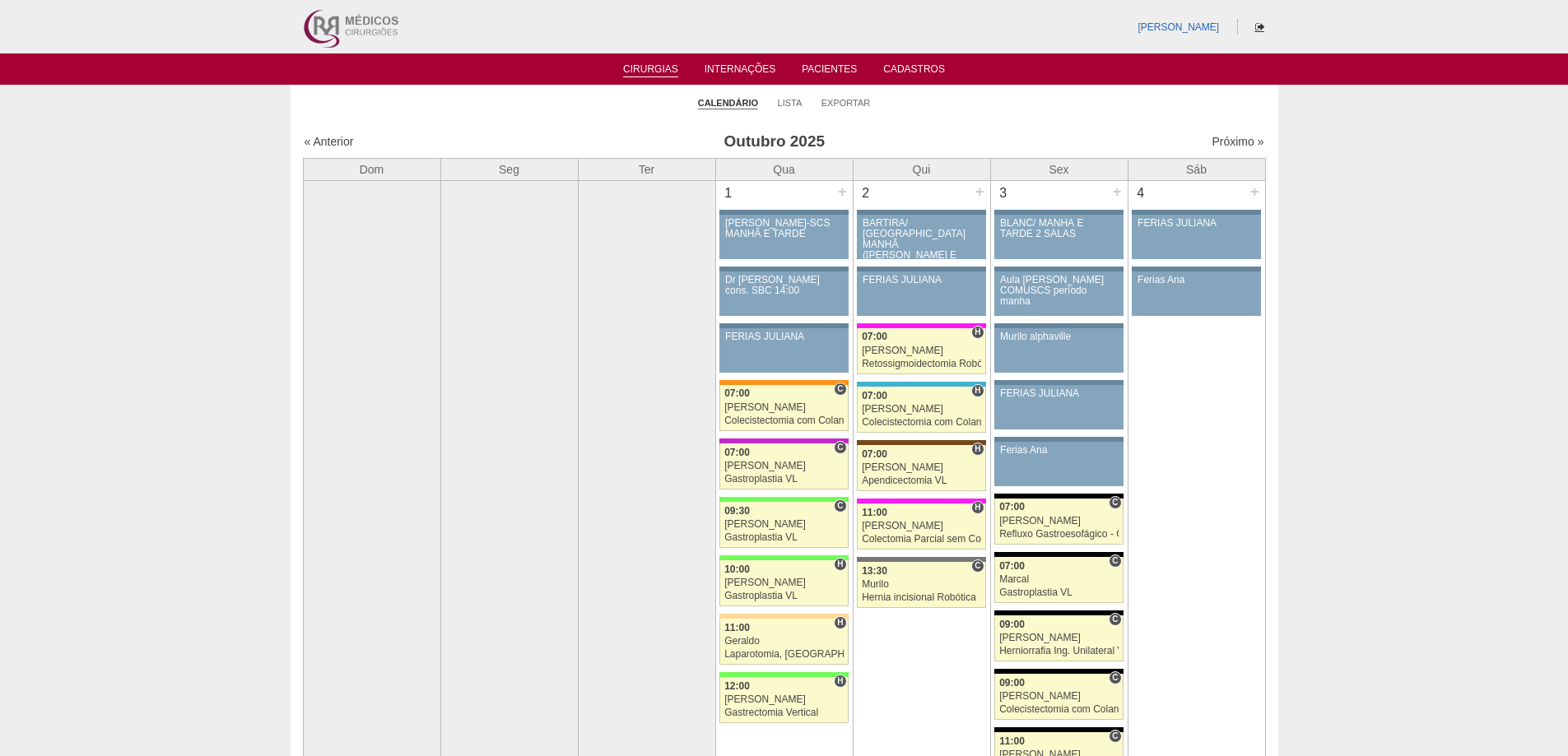
click at [1258, 29] on icon at bounding box center [1260, 26] width 9 height 10
